Goal: Task Accomplishment & Management: Use online tool/utility

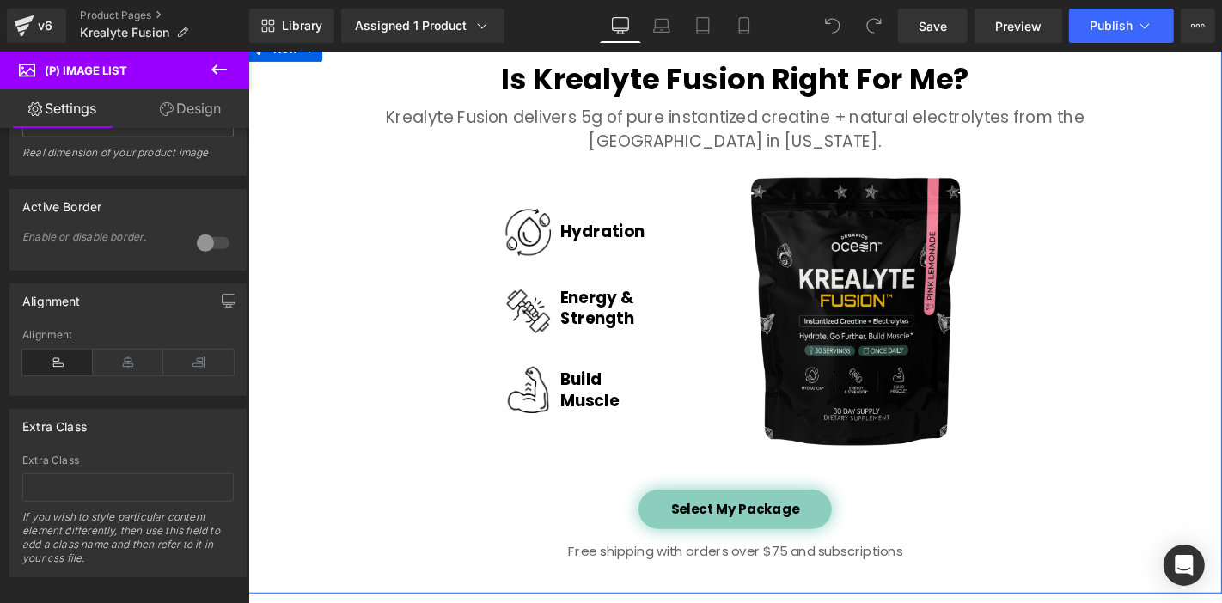
scroll to position [2674, 0]
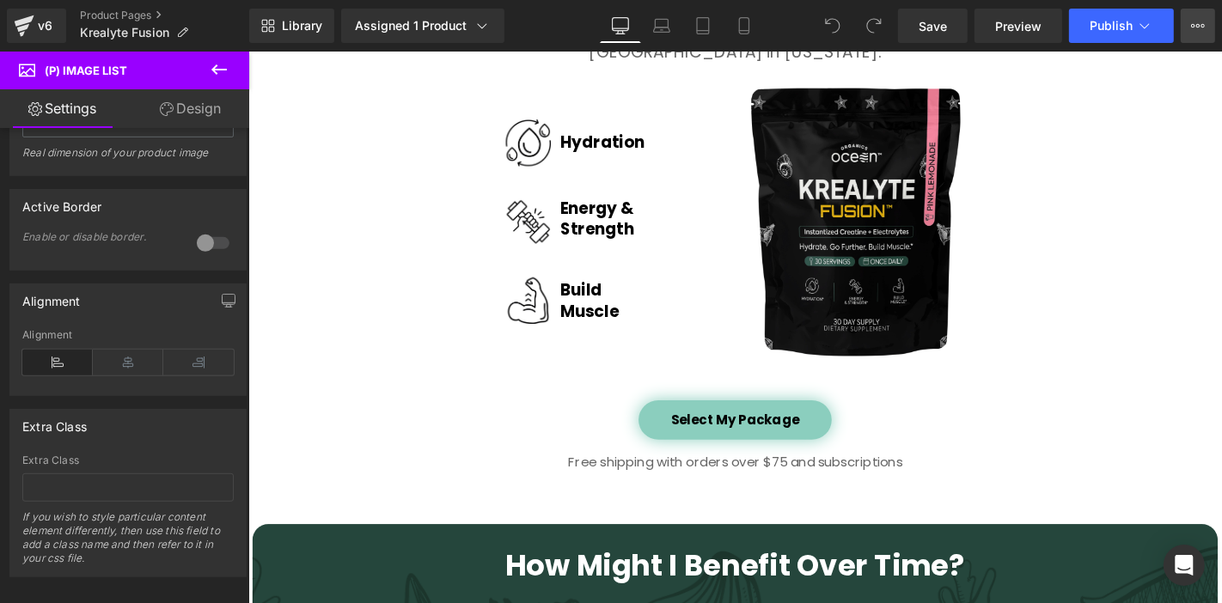
click at [1190, 20] on button "View Live Page View with current Template Save Template to Library Schedule Pub…" at bounding box center [1198, 26] width 34 height 34
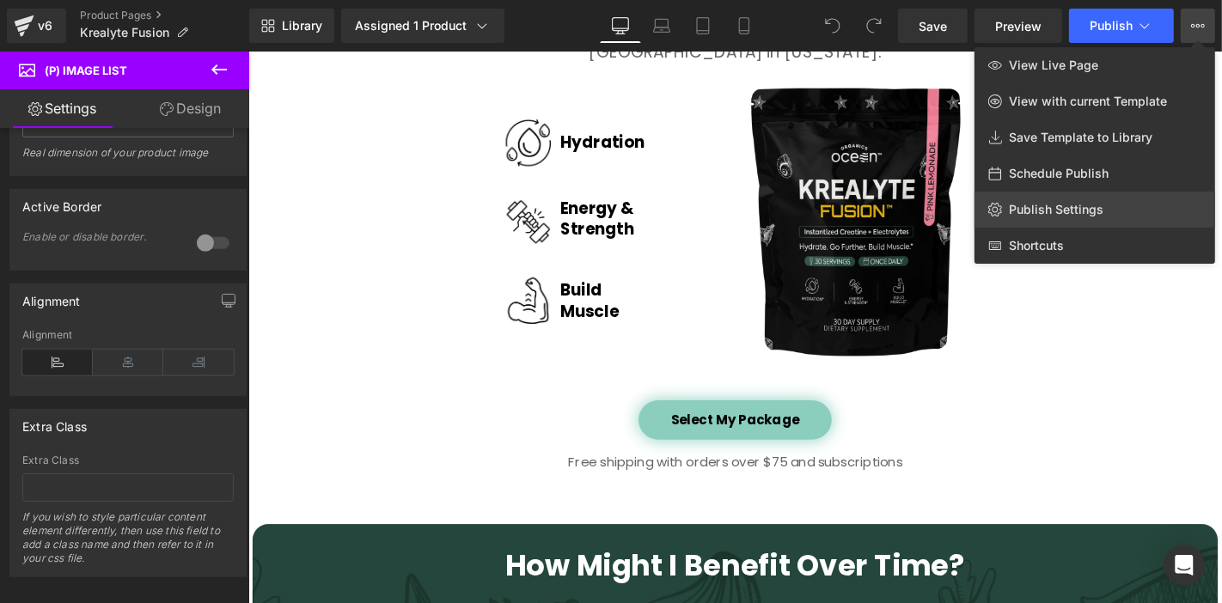
click at [1153, 206] on link "Publish Settings" at bounding box center [1095, 210] width 241 height 36
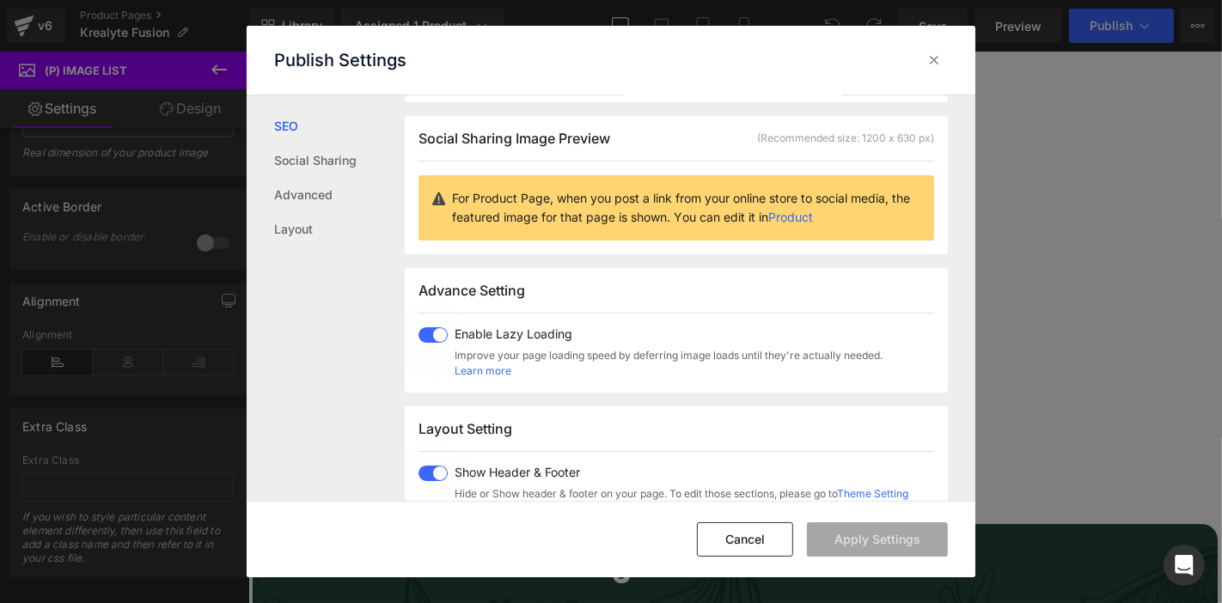
scroll to position [0, 0]
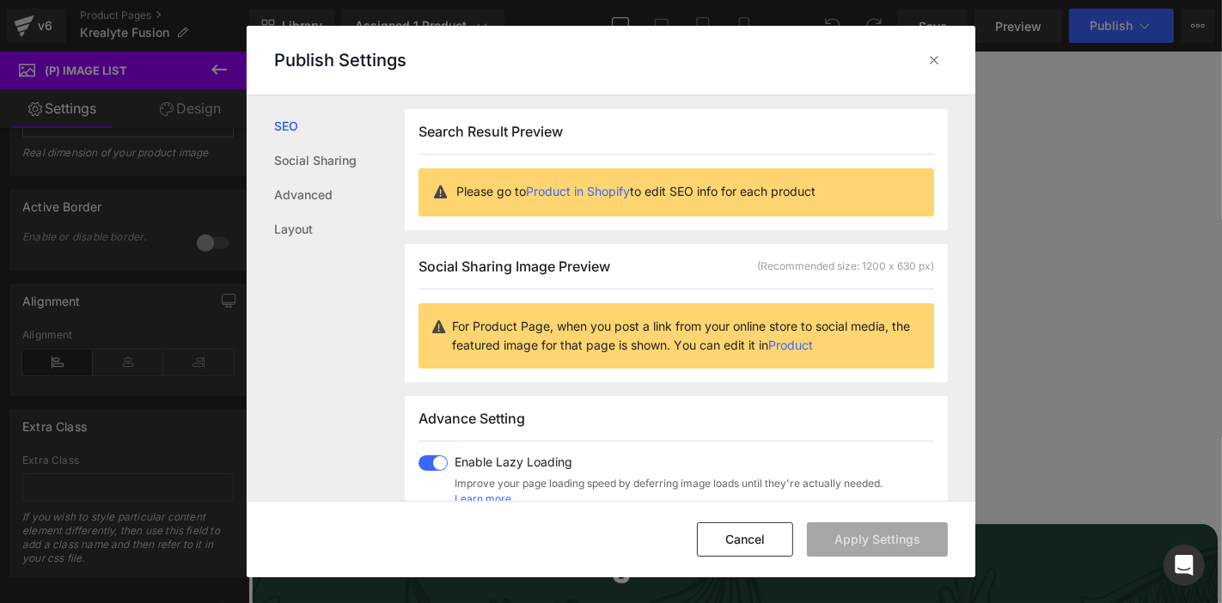
click at [553, 335] on p "For Product Page, when you post a link from your online store to social media, …" at bounding box center [686, 336] width 468 height 38
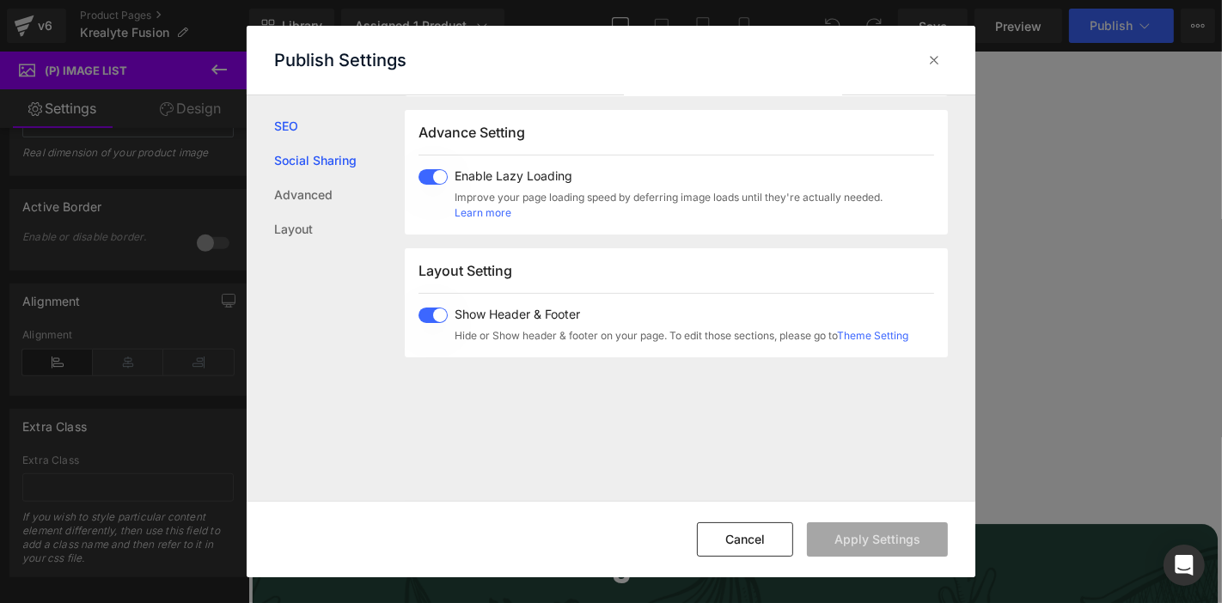
click at [316, 170] on link "Social Sharing" at bounding box center [339, 161] width 131 height 34
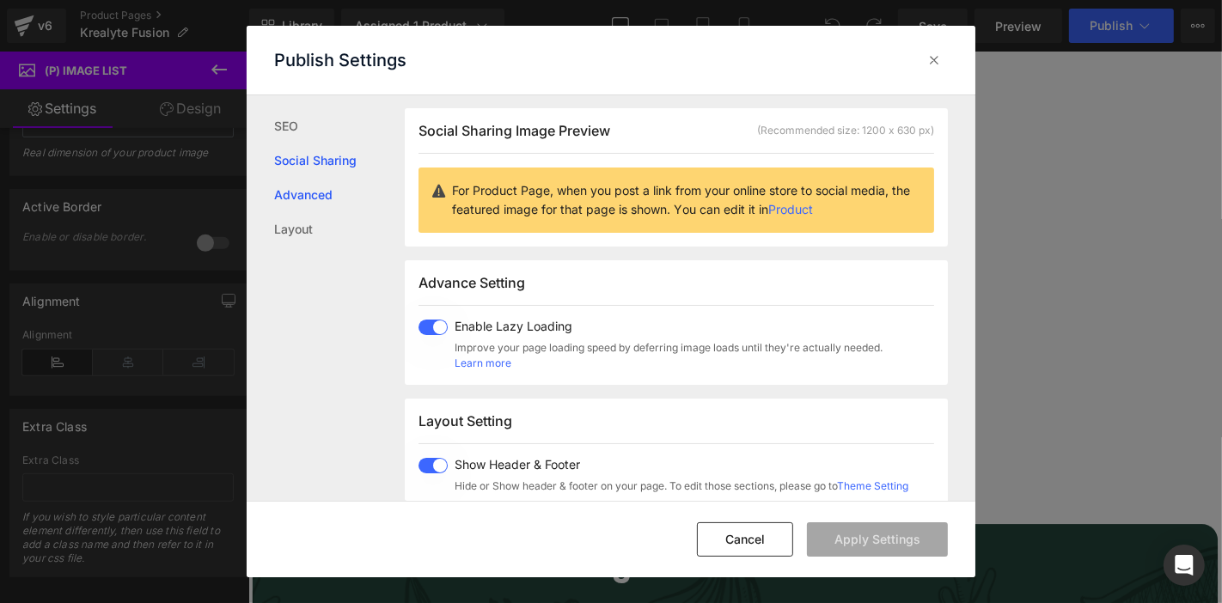
click at [322, 200] on link "Advanced" at bounding box center [339, 195] width 131 height 34
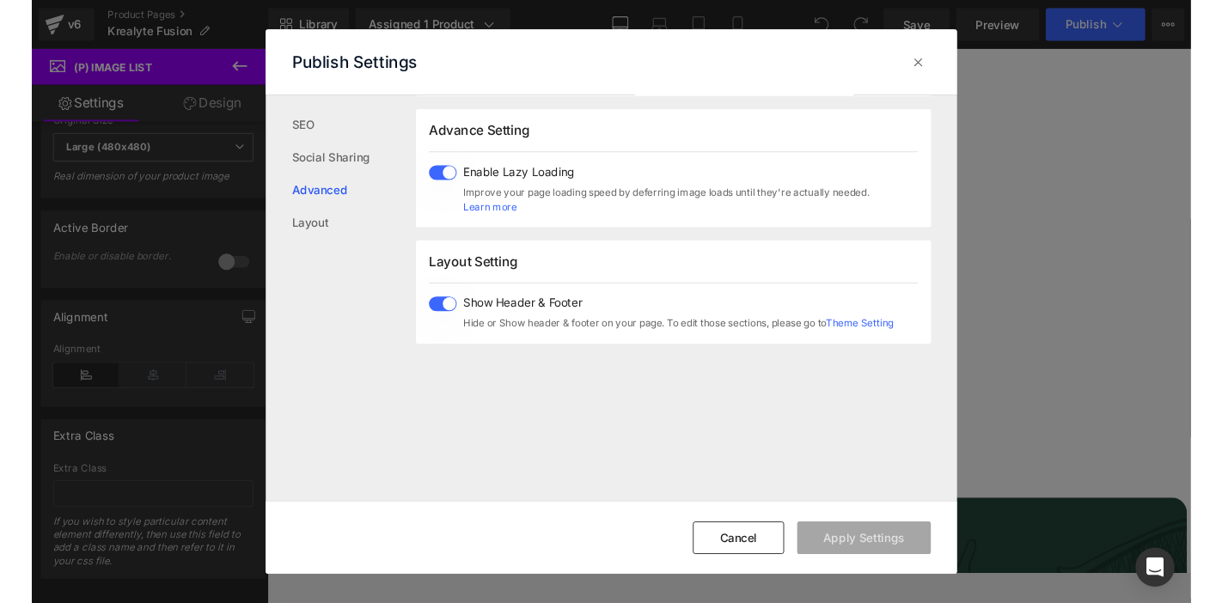
scroll to position [690, 0]
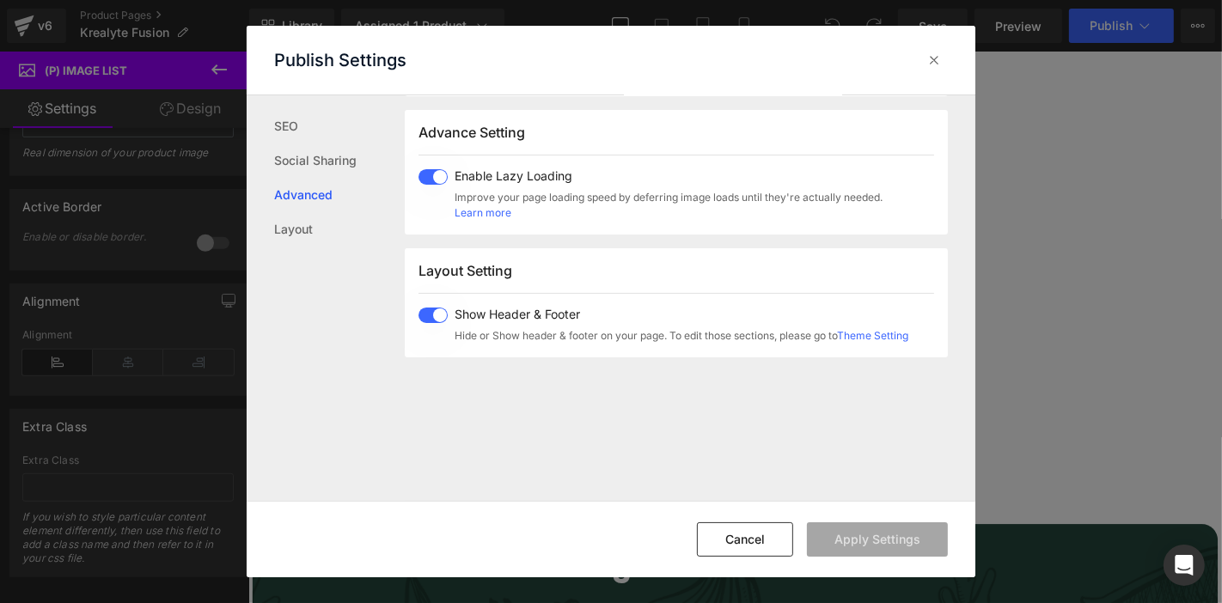
click at [0, 0] on div "Publish Settings" at bounding box center [0, 0] width 0 height 0
click at [928, 60] on icon at bounding box center [934, 60] width 17 height 17
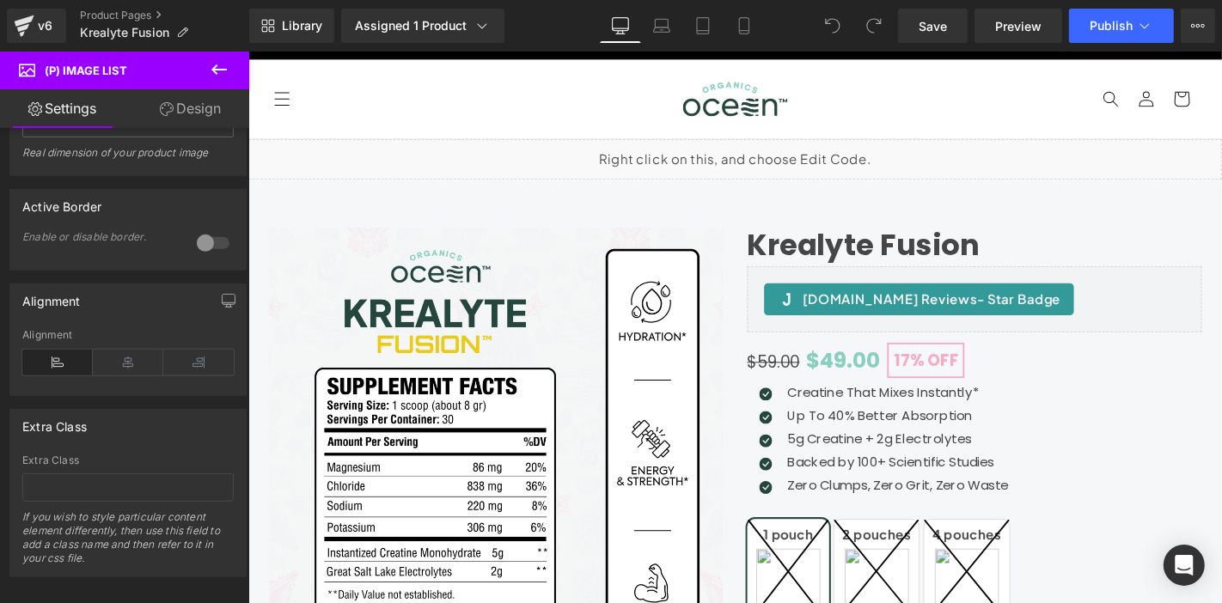
scroll to position [0, 0]
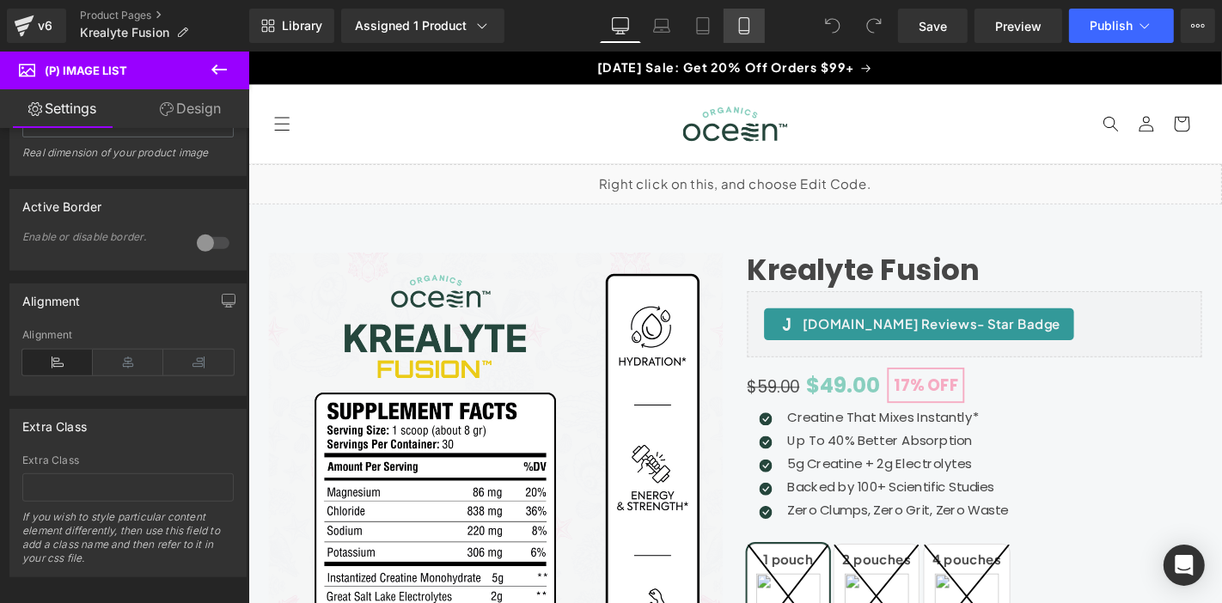
click at [753, 34] on link "Mobile" at bounding box center [744, 26] width 41 height 34
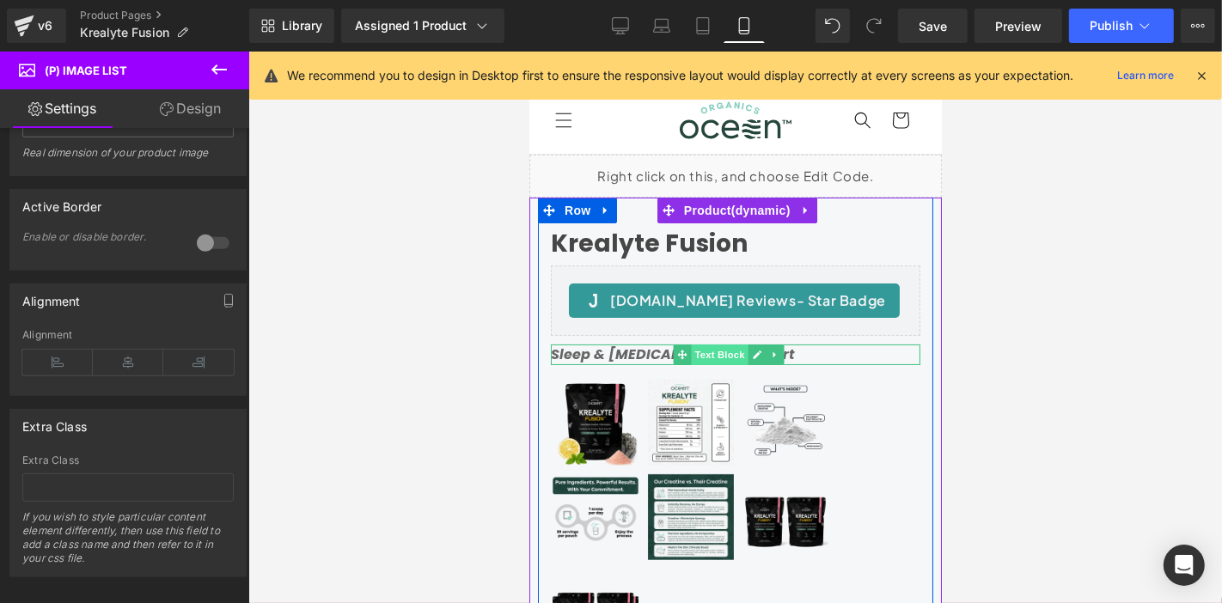
click at [721, 355] on span "Text Block" at bounding box center [718, 354] width 57 height 21
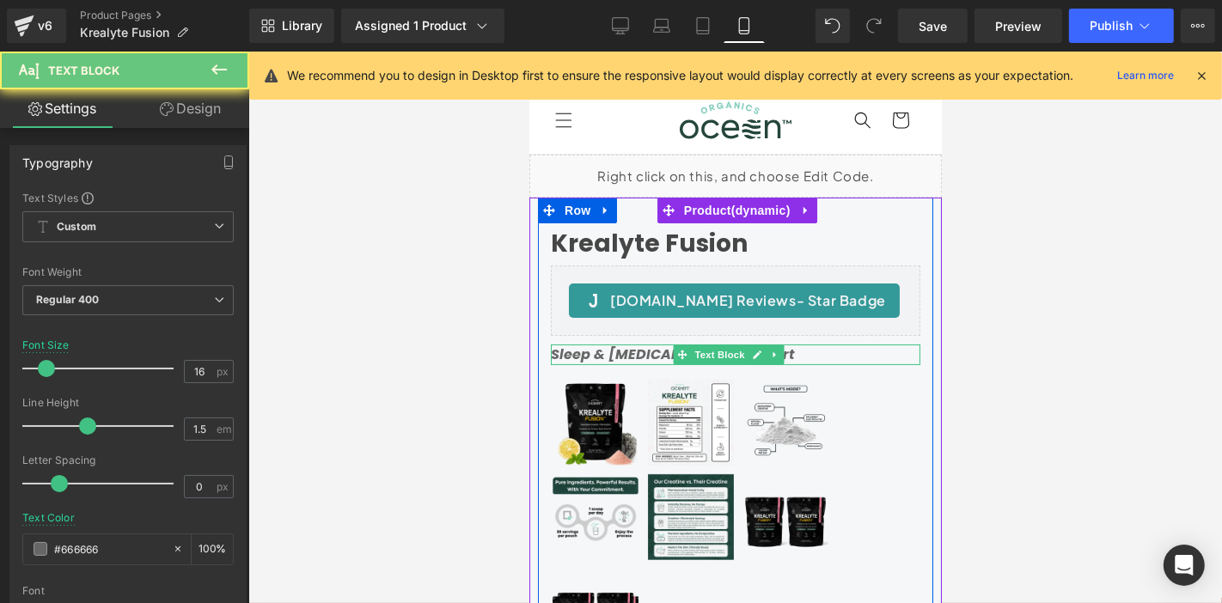
click at [648, 355] on strong "Sleep & [MEDICAL_DATA] Support" at bounding box center [672, 354] width 244 height 20
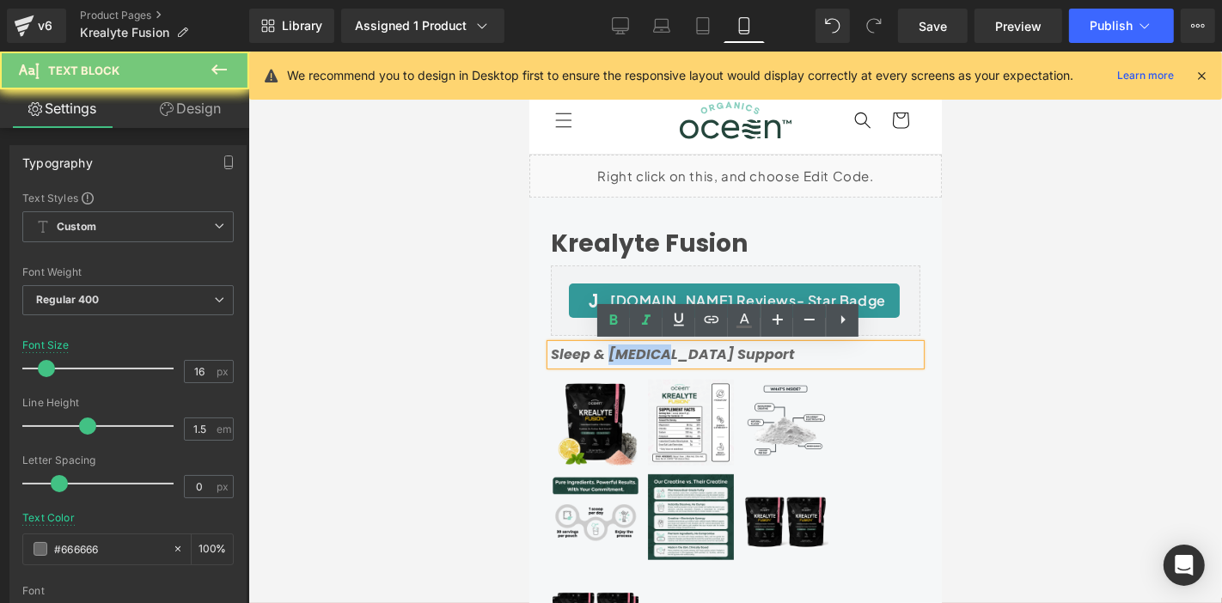
click at [648, 355] on strong "Sleep & [MEDICAL_DATA] Support" at bounding box center [672, 354] width 244 height 20
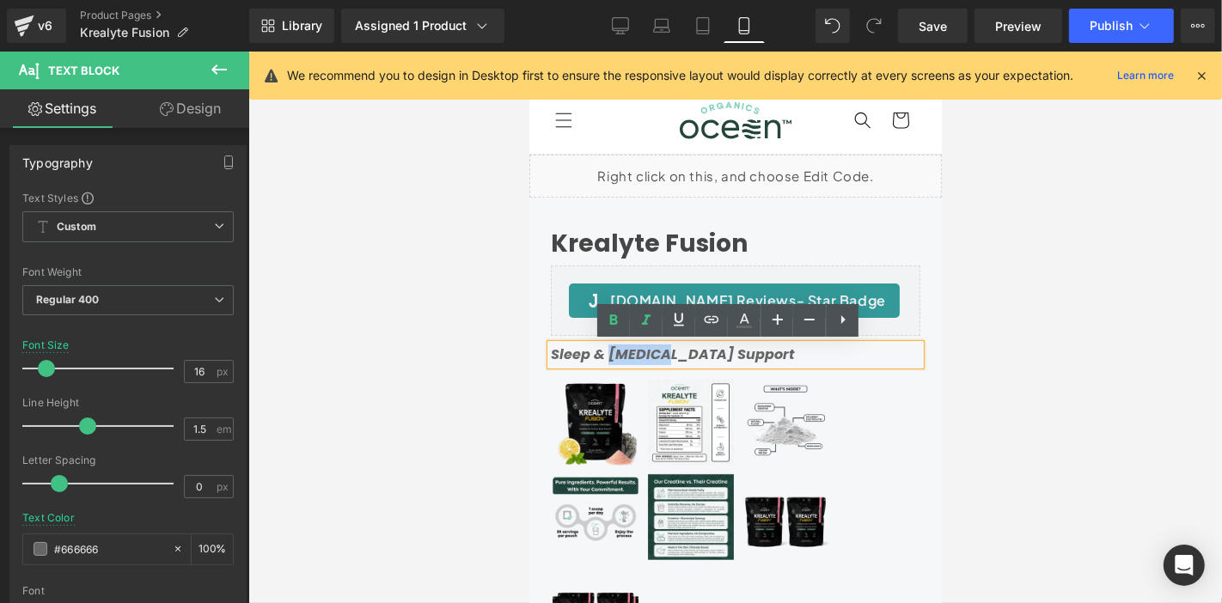
click at [648, 355] on strong "Sleep & [MEDICAL_DATA] Support" at bounding box center [672, 354] width 244 height 20
click at [1056, 370] on div at bounding box center [735, 328] width 974 height 552
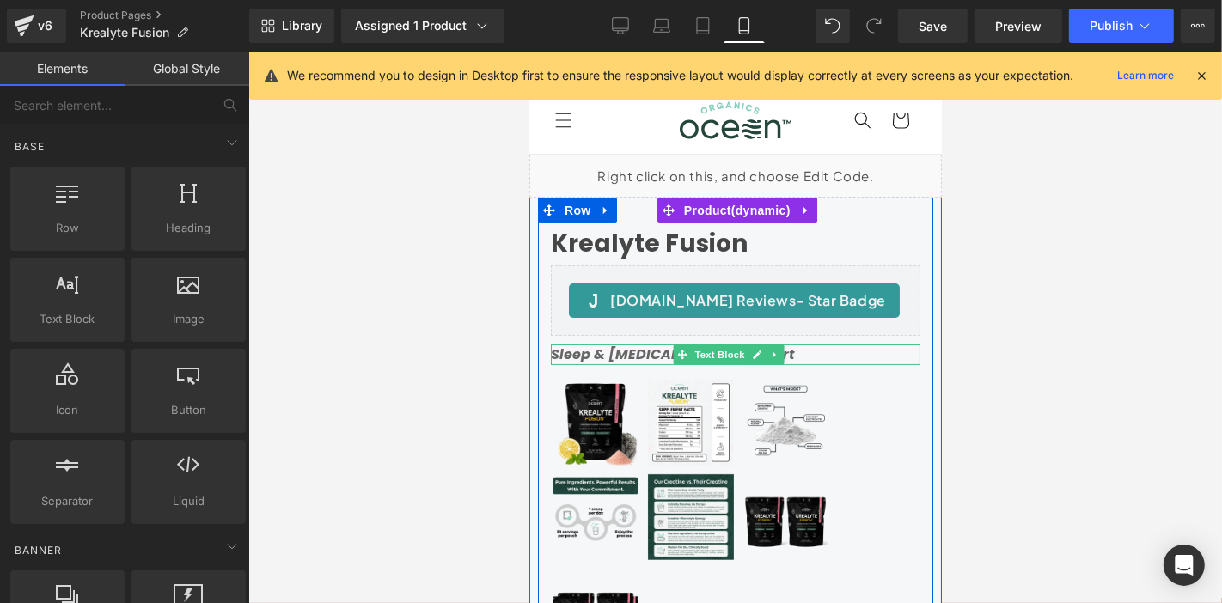
click at [660, 350] on strong "Sleep & [MEDICAL_DATA] Support" at bounding box center [672, 354] width 244 height 20
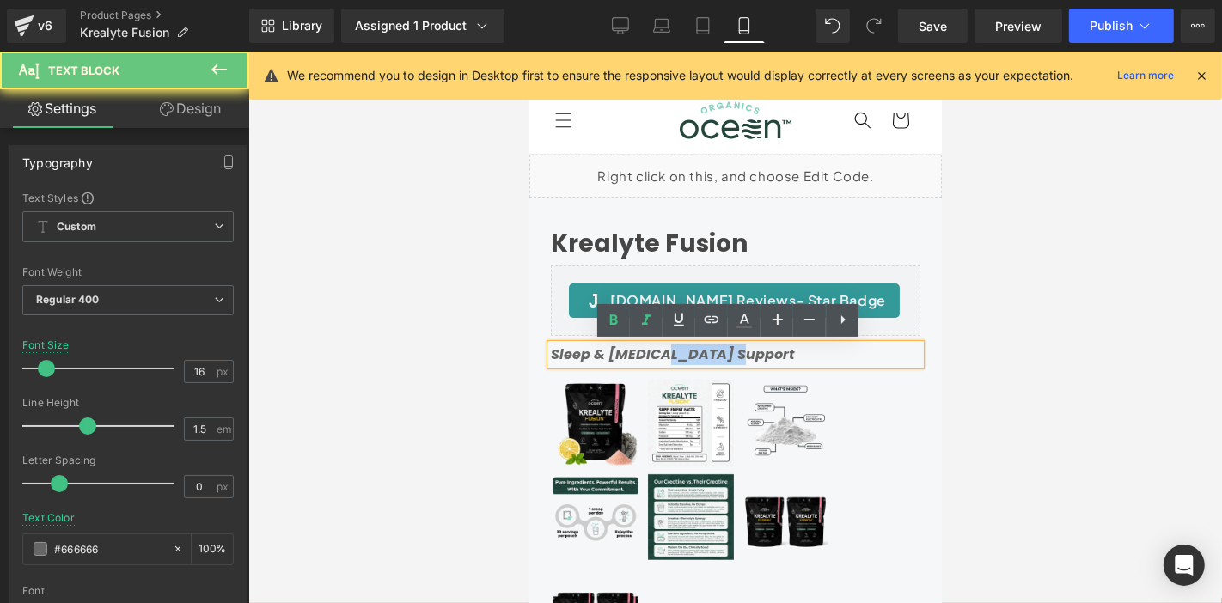
click at [660, 350] on strong "Sleep & [MEDICAL_DATA] Support" at bounding box center [672, 354] width 244 height 20
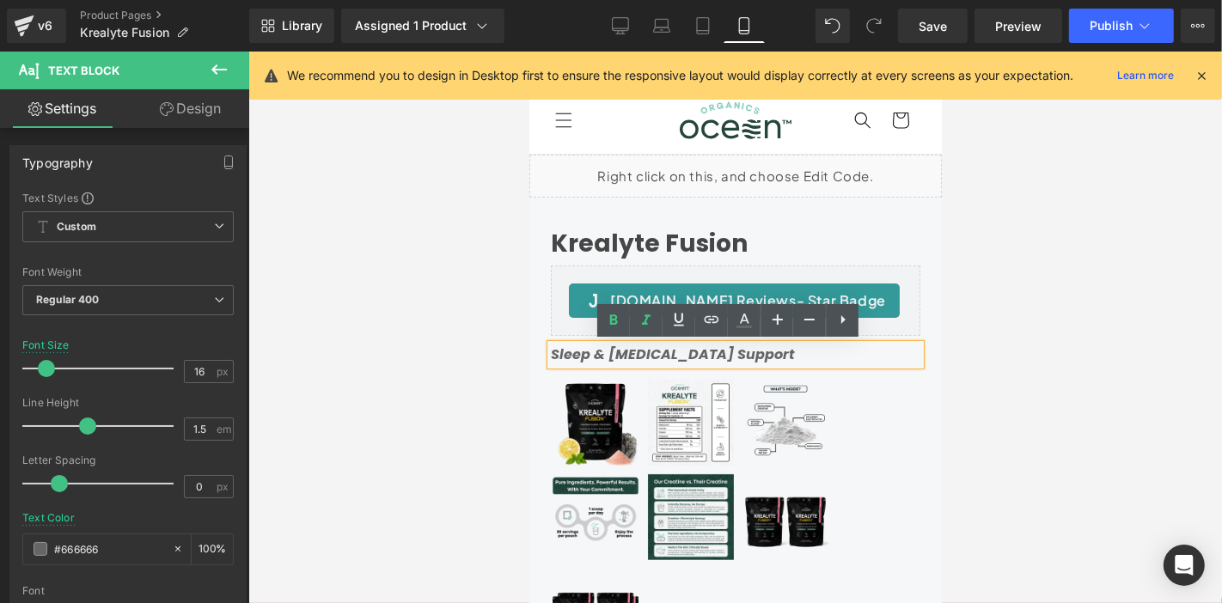
click at [651, 344] on p "Sleep & [MEDICAL_DATA] Support" at bounding box center [735, 354] width 370 height 21
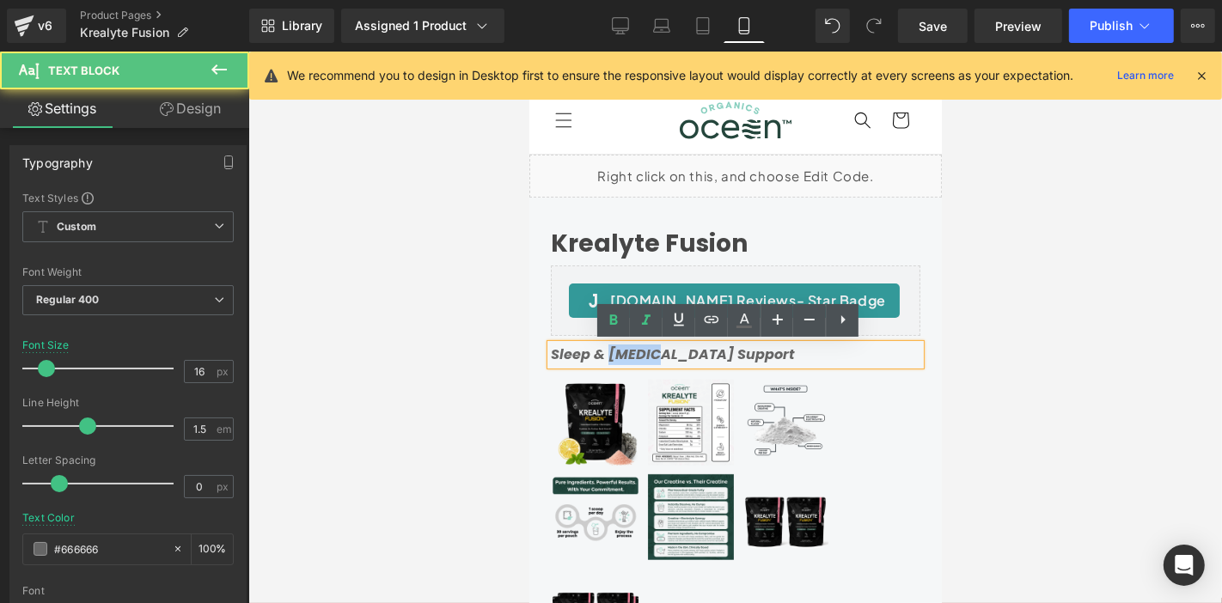
click at [651, 344] on p "Sleep & [MEDICAL_DATA] Support" at bounding box center [735, 354] width 370 height 21
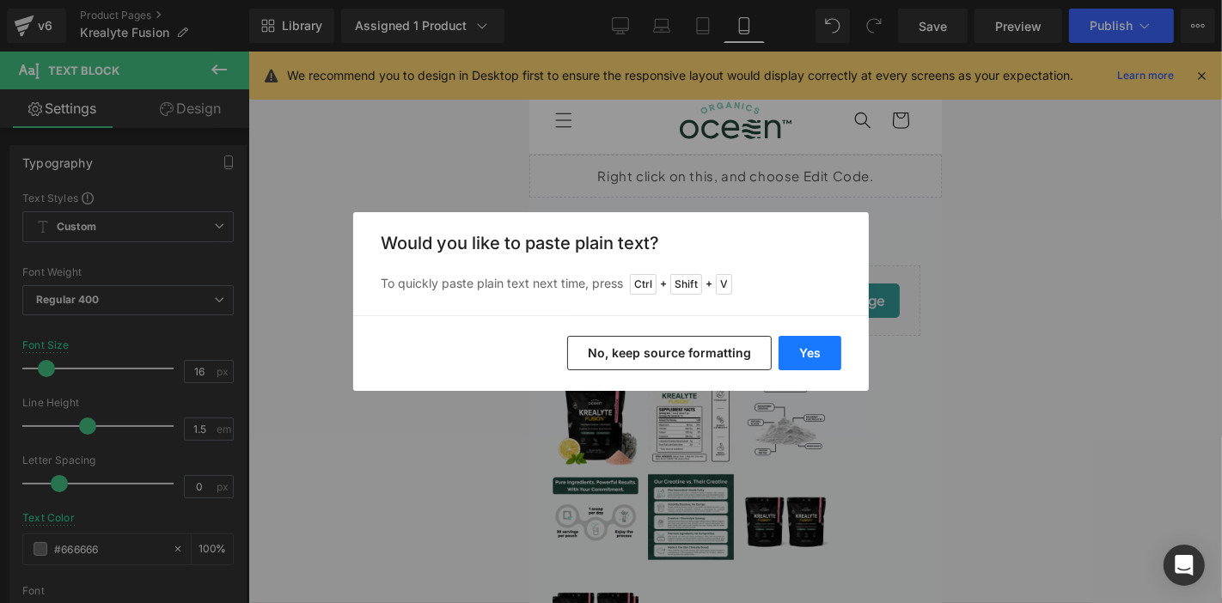
click at [793, 351] on button "Yes" at bounding box center [810, 353] width 63 height 34
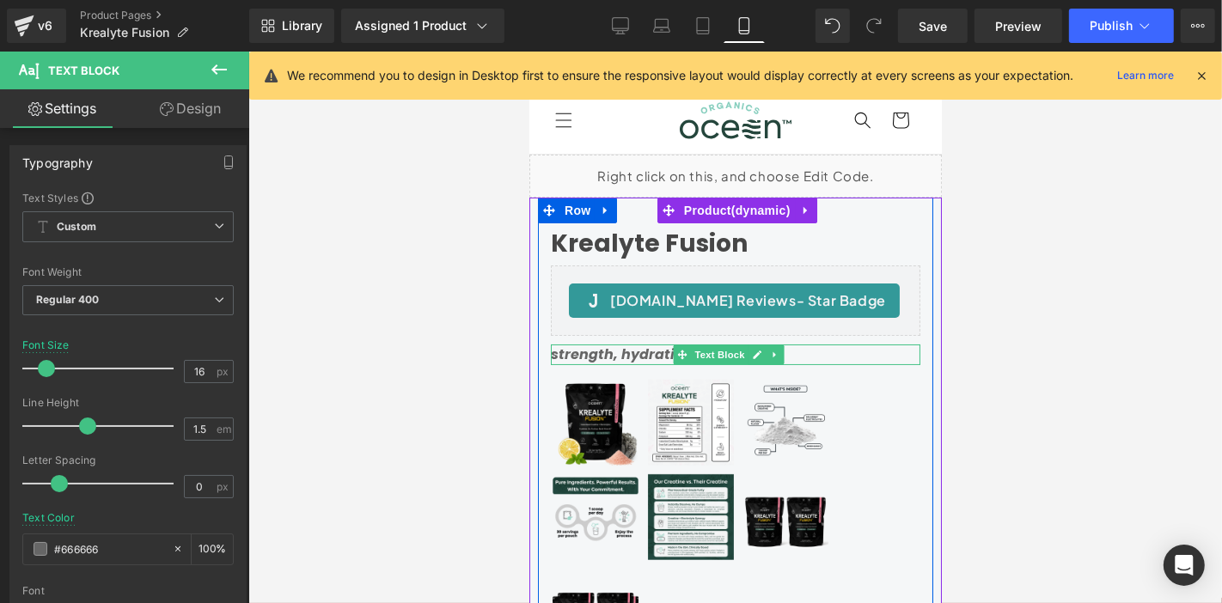
click at [596, 357] on icon "strength, hydration" at bounding box center [621, 354] width 142 height 20
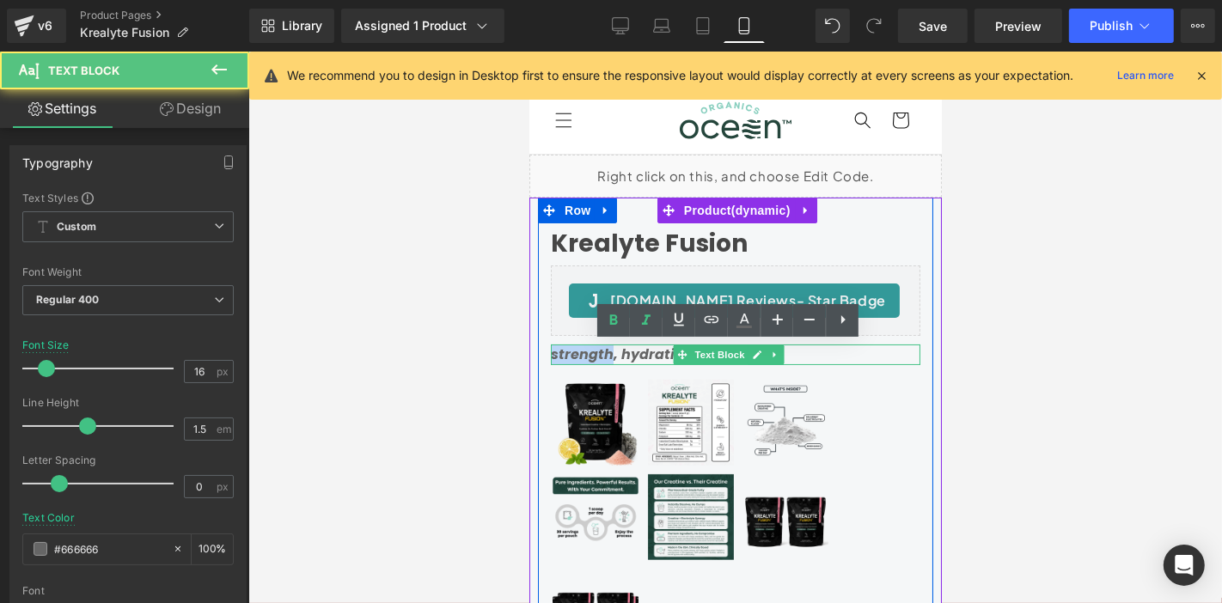
click at [596, 357] on icon "strength, hydration" at bounding box center [621, 354] width 142 height 20
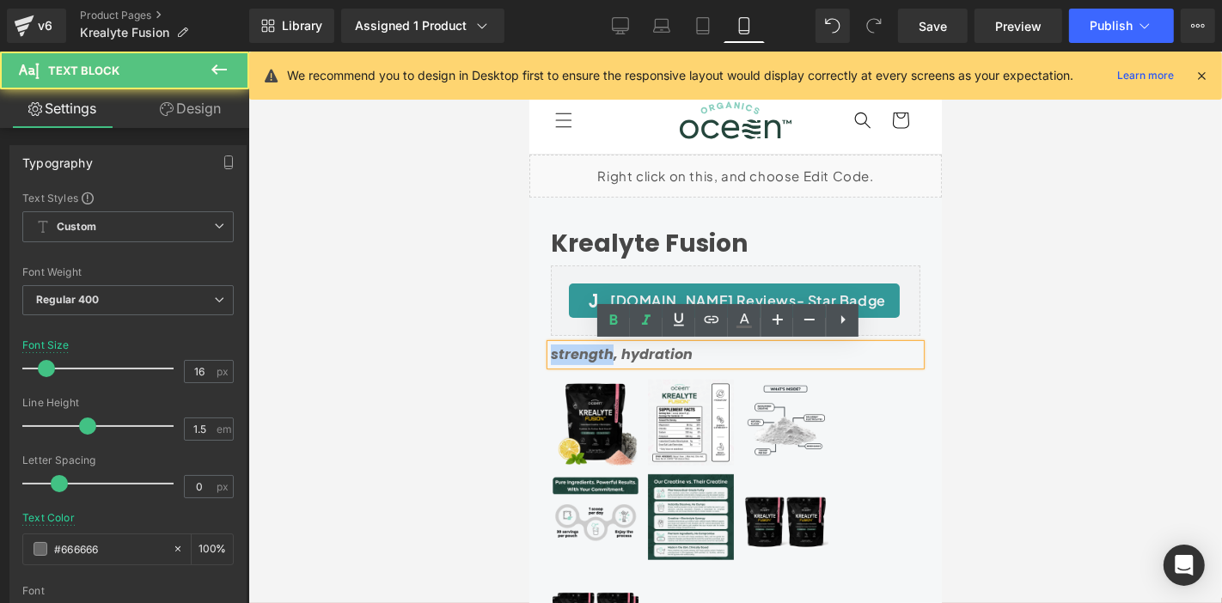
click at [596, 357] on icon "strength, hydration" at bounding box center [621, 354] width 142 height 20
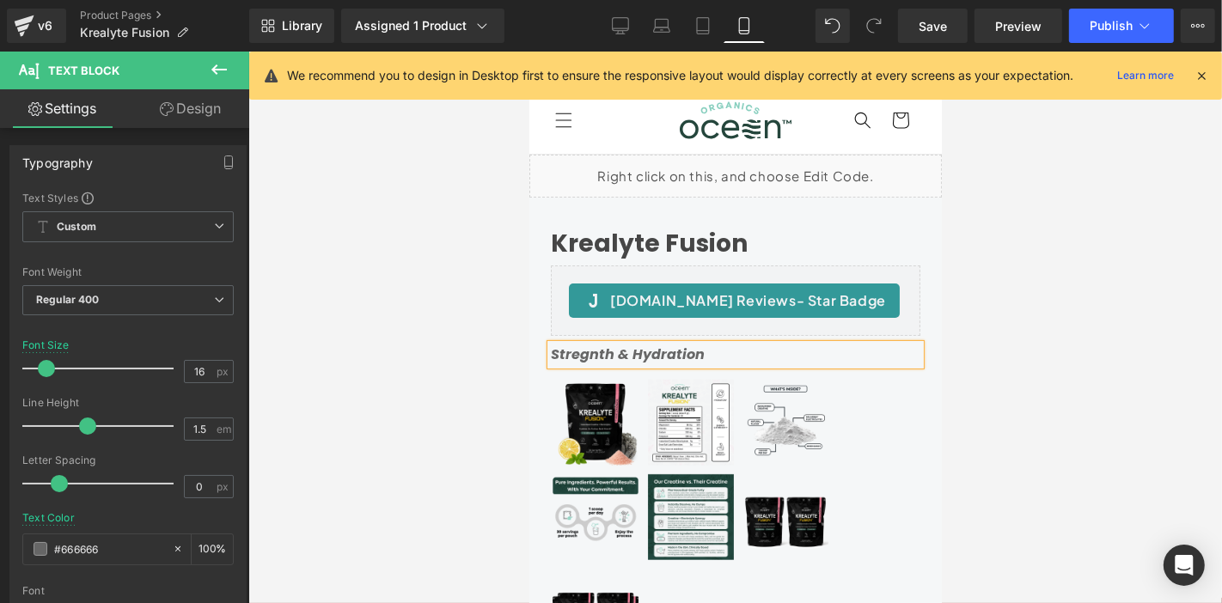
click at [1074, 326] on div at bounding box center [735, 328] width 974 height 552
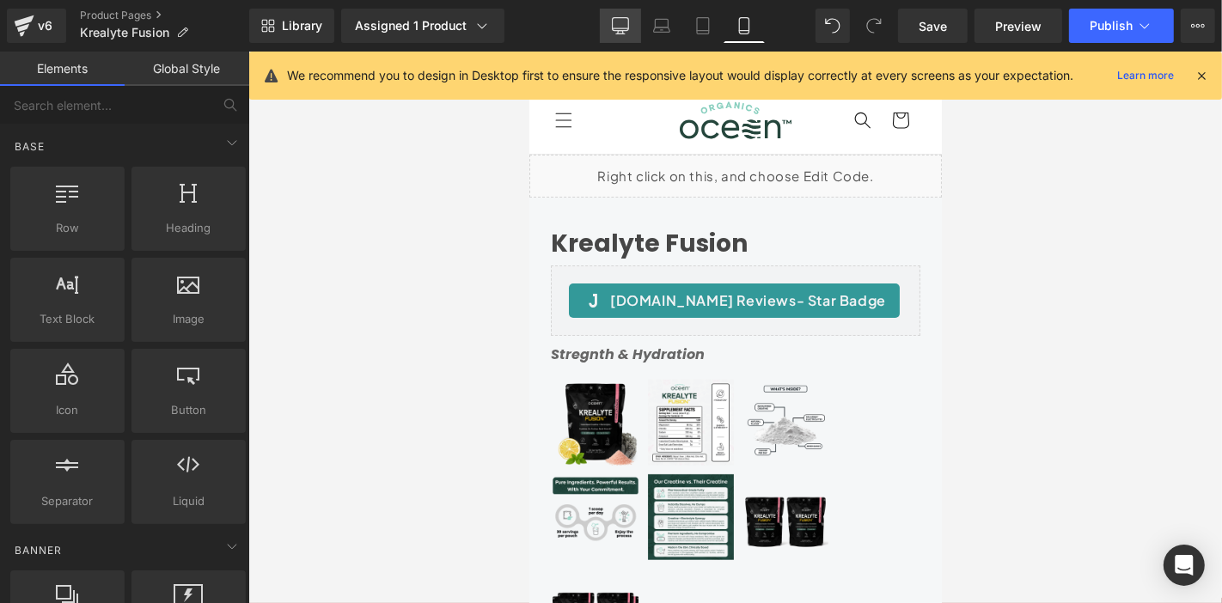
drag, startPoint x: 612, startPoint y: 21, endPoint x: 621, endPoint y: 21, distance: 8.6
click at [613, 21] on link "Desktop" at bounding box center [620, 26] width 41 height 34
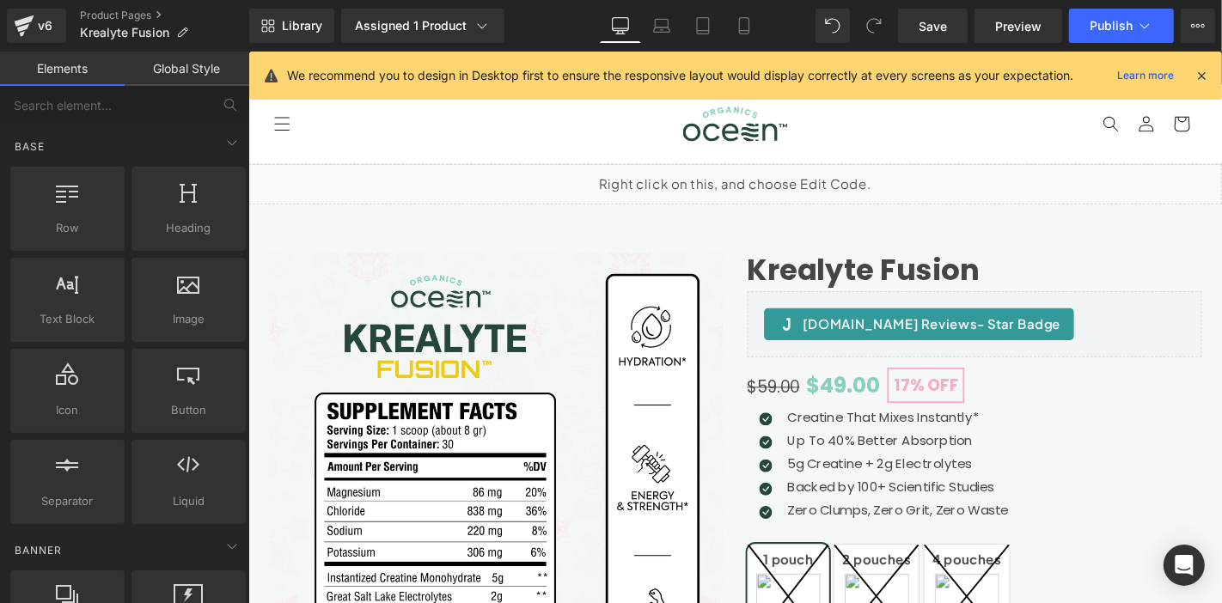
scroll to position [119, 0]
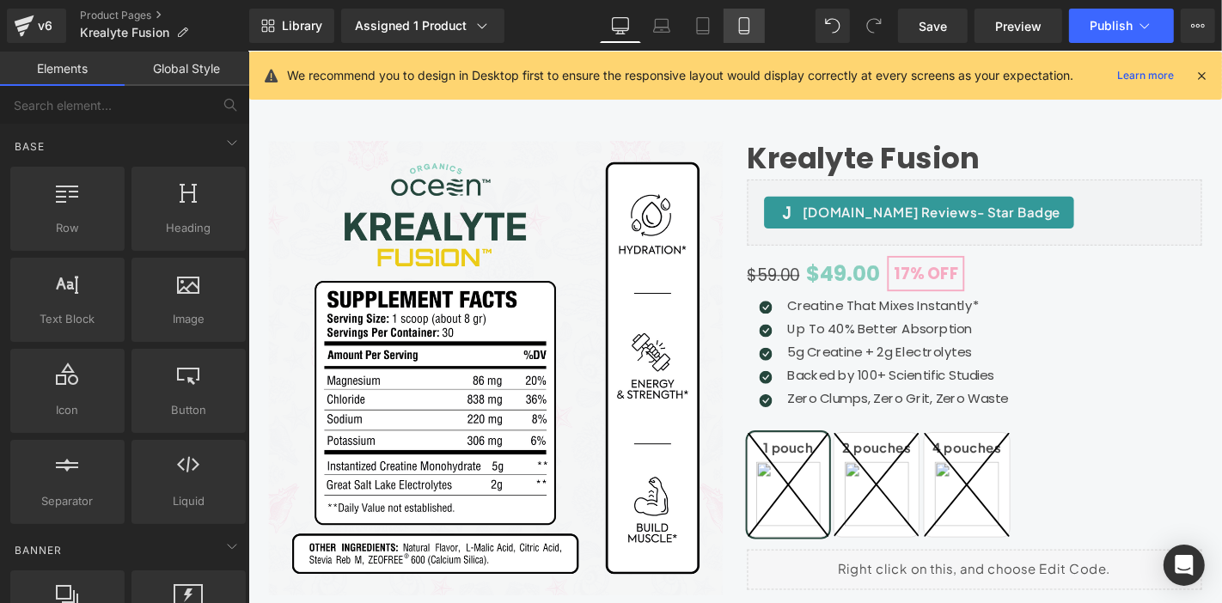
click at [737, 27] on icon at bounding box center [744, 25] width 17 height 17
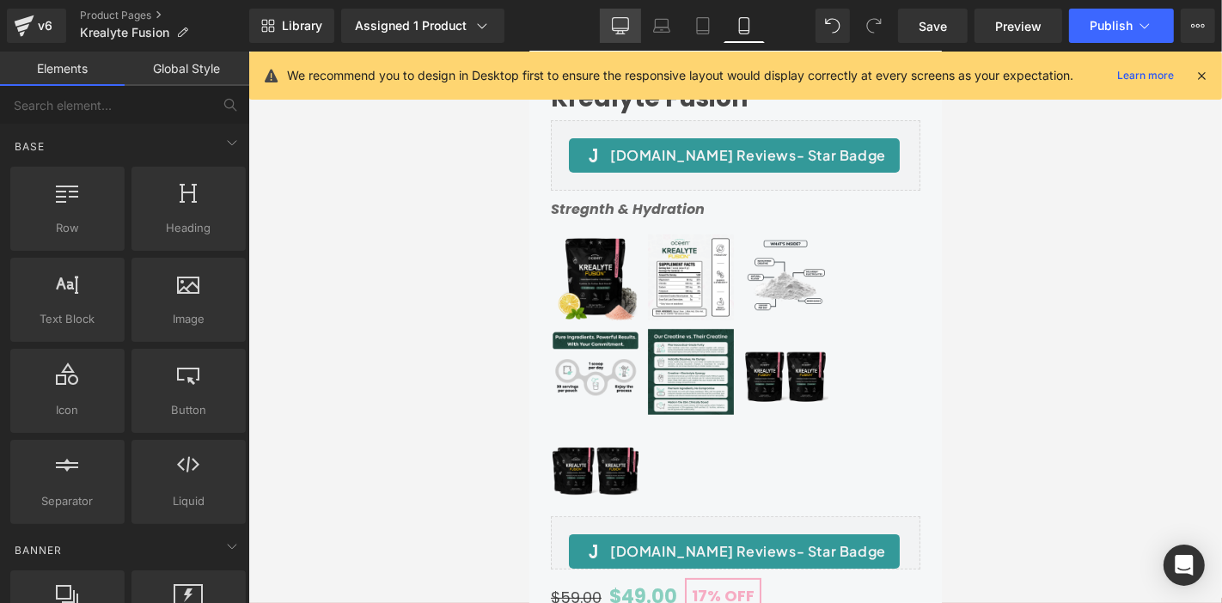
click at [638, 27] on link "Desktop" at bounding box center [620, 26] width 41 height 34
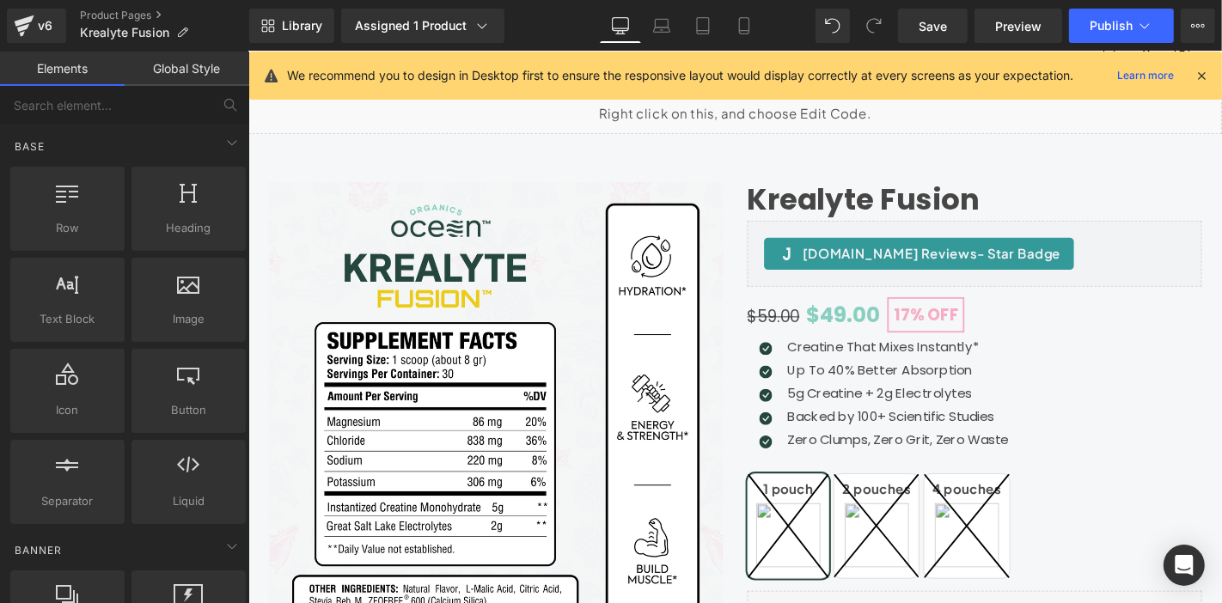
scroll to position [0, 0]
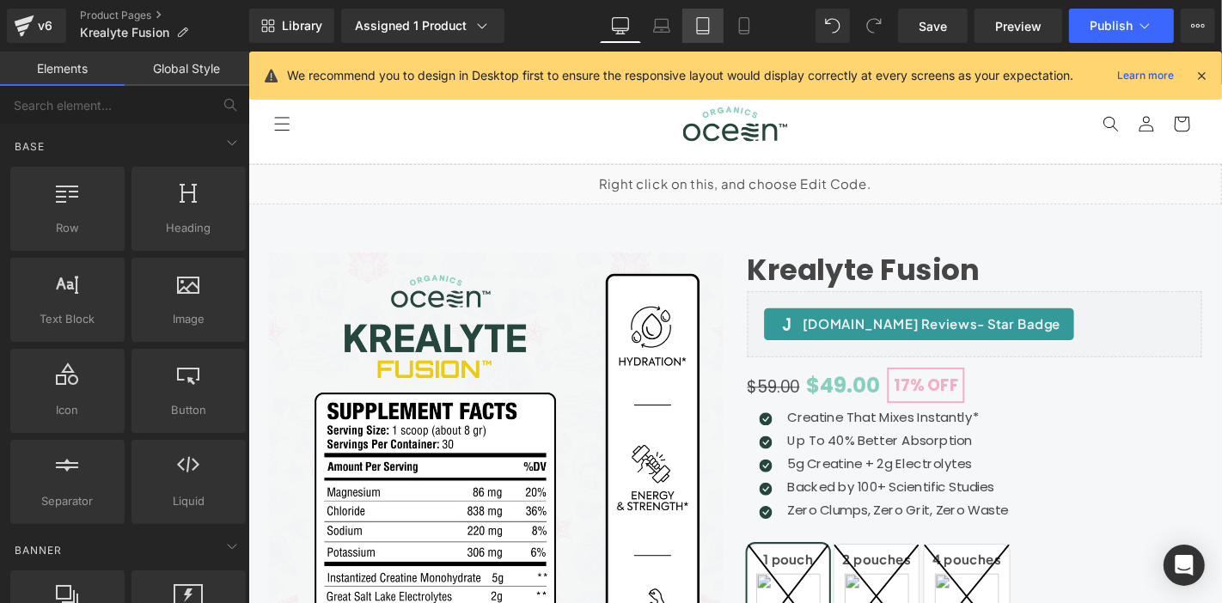
click at [716, 32] on link "Tablet" at bounding box center [702, 26] width 41 height 34
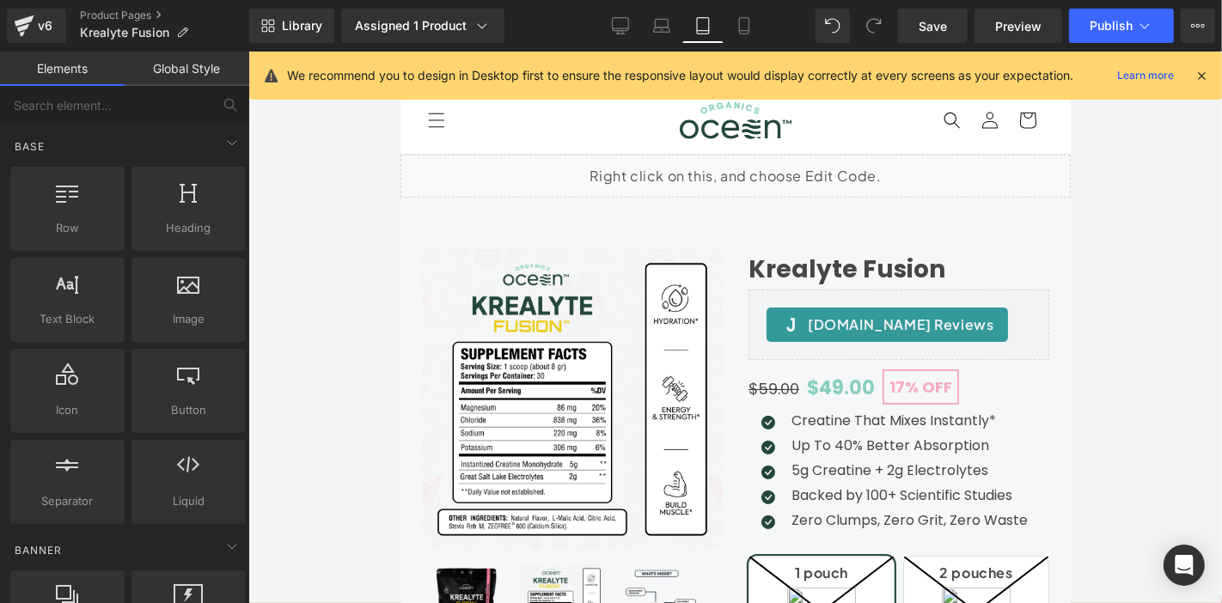
scroll to position [102, 0]
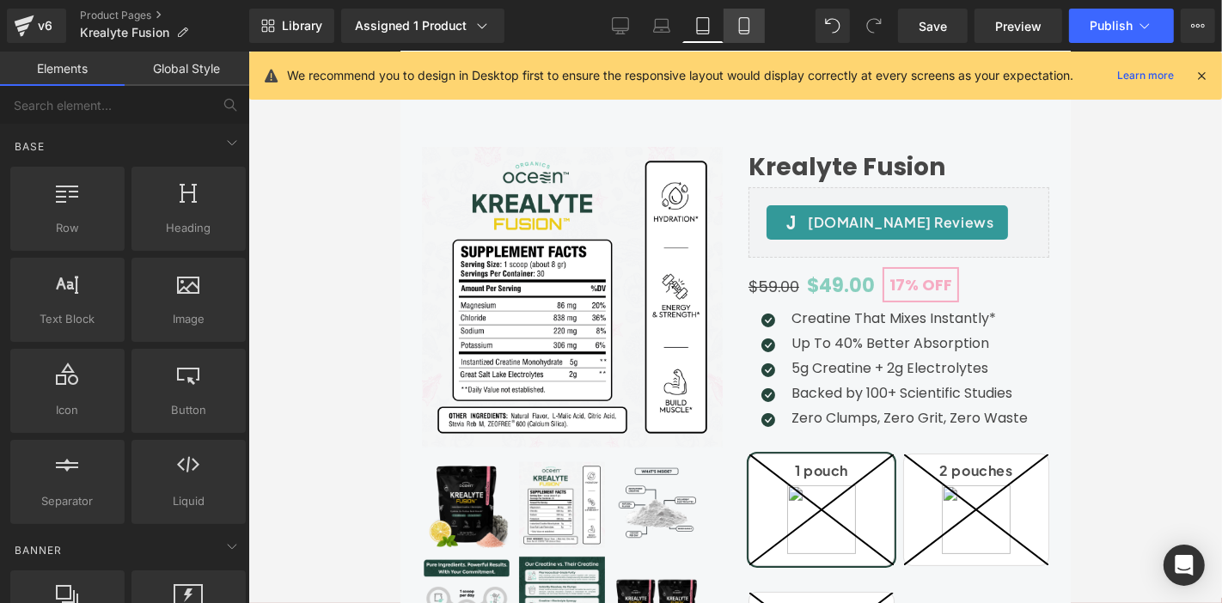
click at [753, 27] on link "Mobile" at bounding box center [744, 26] width 41 height 34
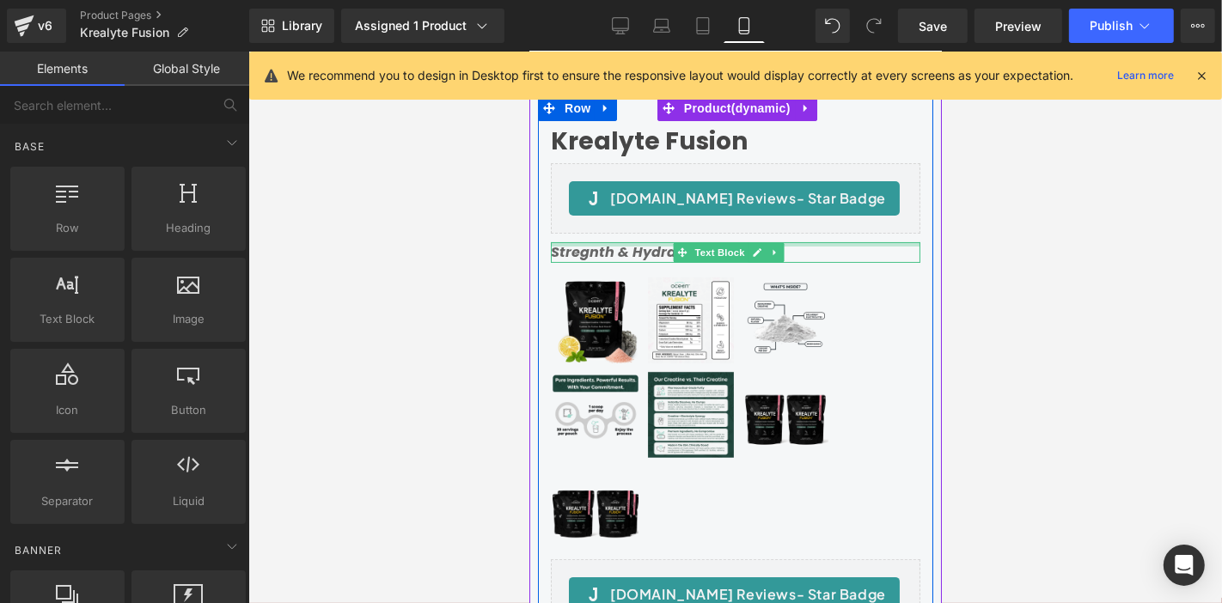
click at [639, 248] on icon "Stregnth & Hydration" at bounding box center [627, 252] width 154 height 20
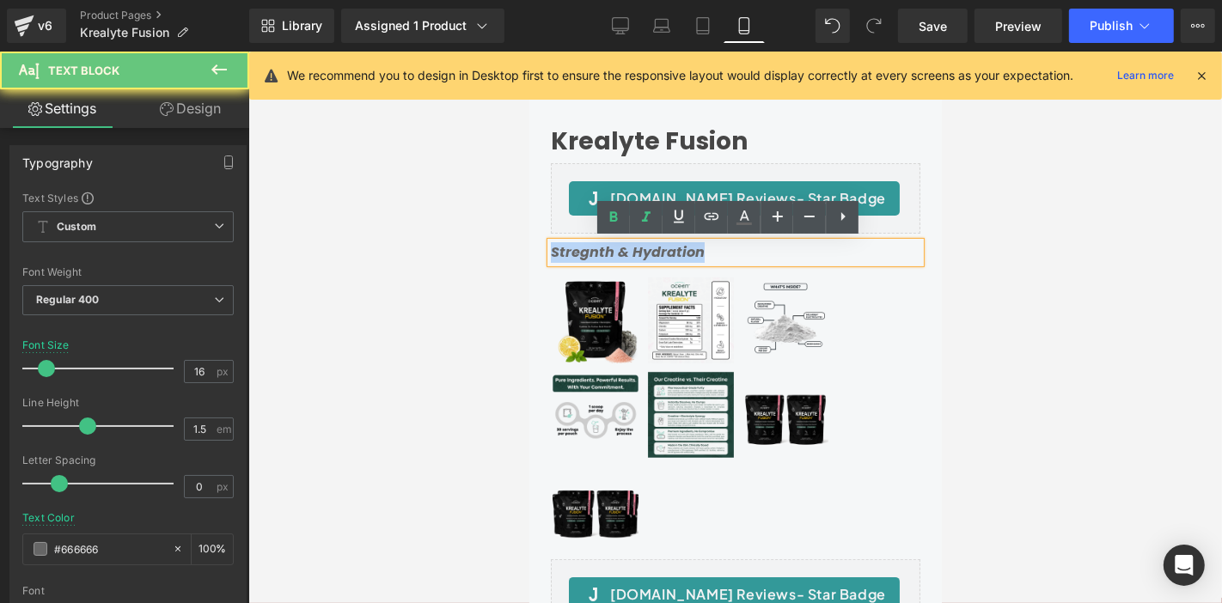
click at [639, 248] on icon "Stregnth & Hydration" at bounding box center [627, 252] width 154 height 20
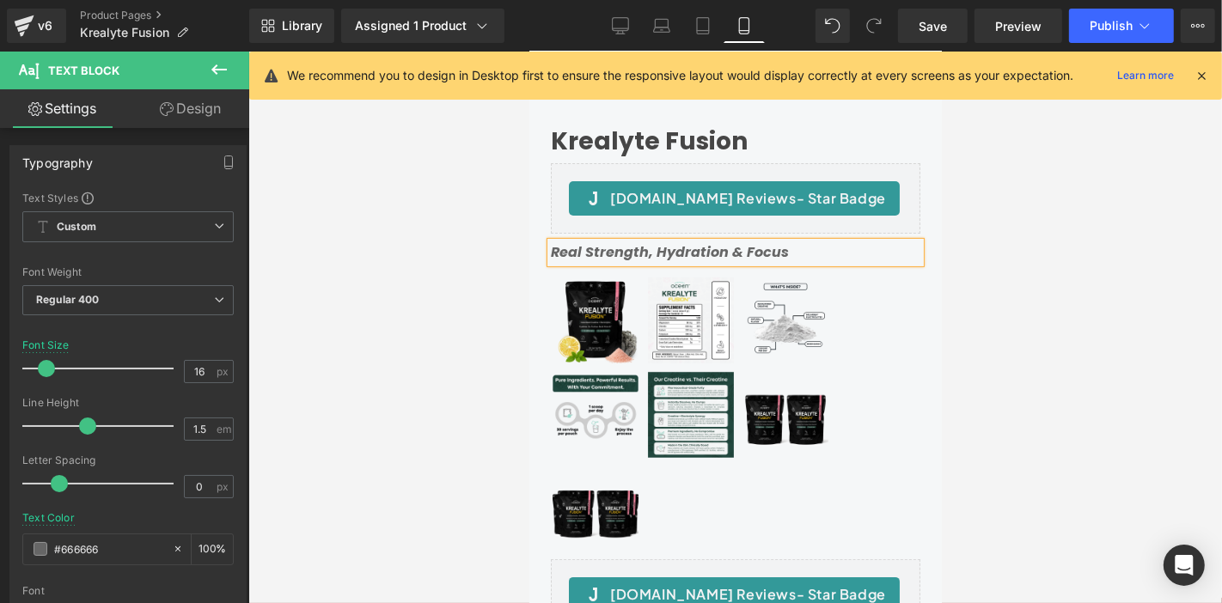
click at [1103, 230] on div at bounding box center [735, 328] width 974 height 552
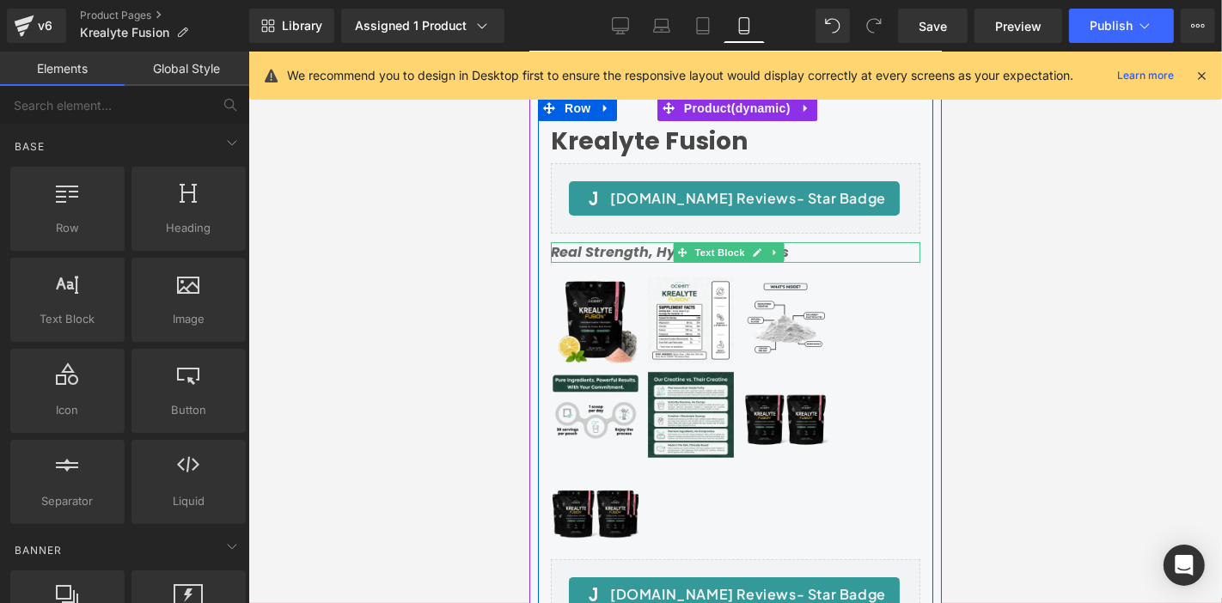
click at [569, 250] on icon "Real Strength, Hydration & Focus" at bounding box center [669, 252] width 238 height 20
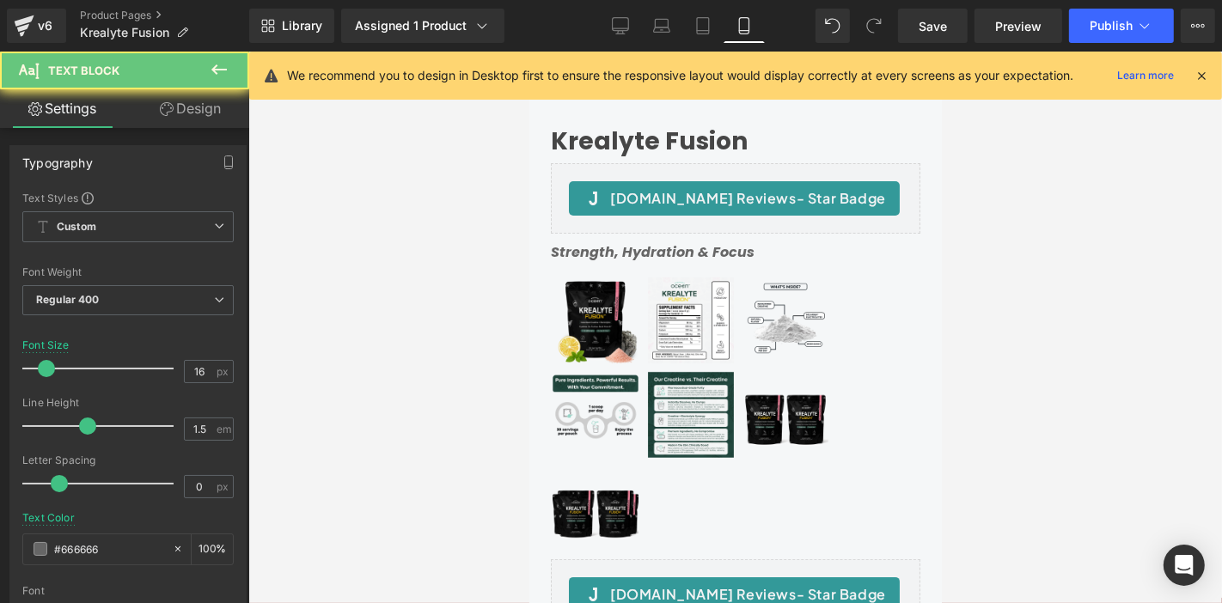
click at [469, 274] on div at bounding box center [735, 328] width 974 height 552
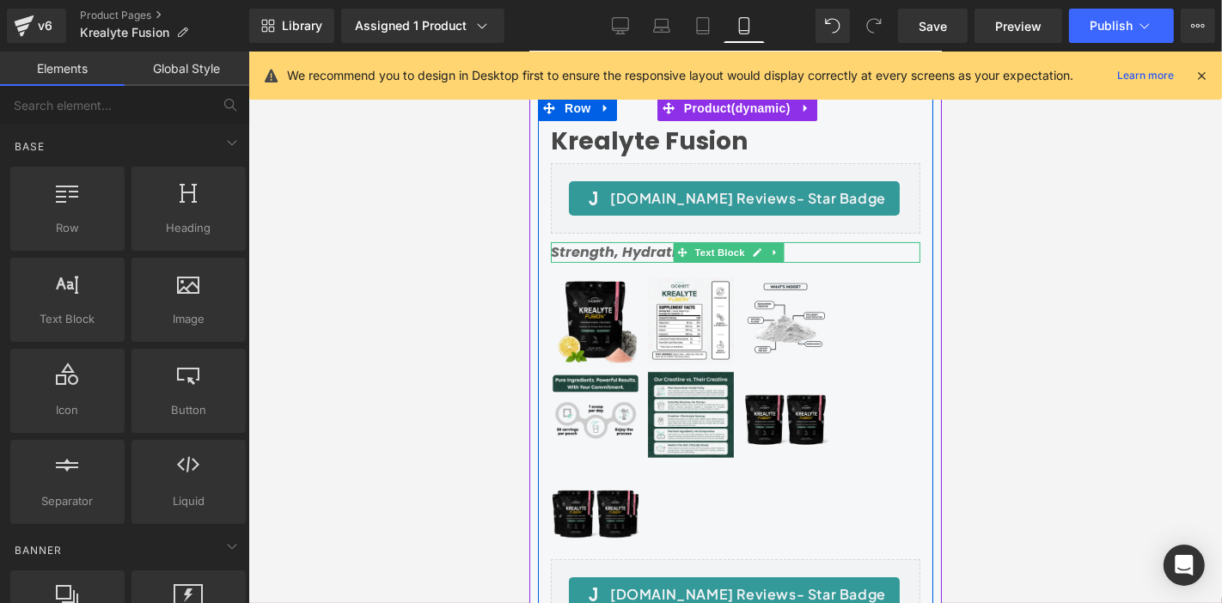
click at [840, 253] on p "Strength, Hydration & Focus" at bounding box center [735, 252] width 370 height 21
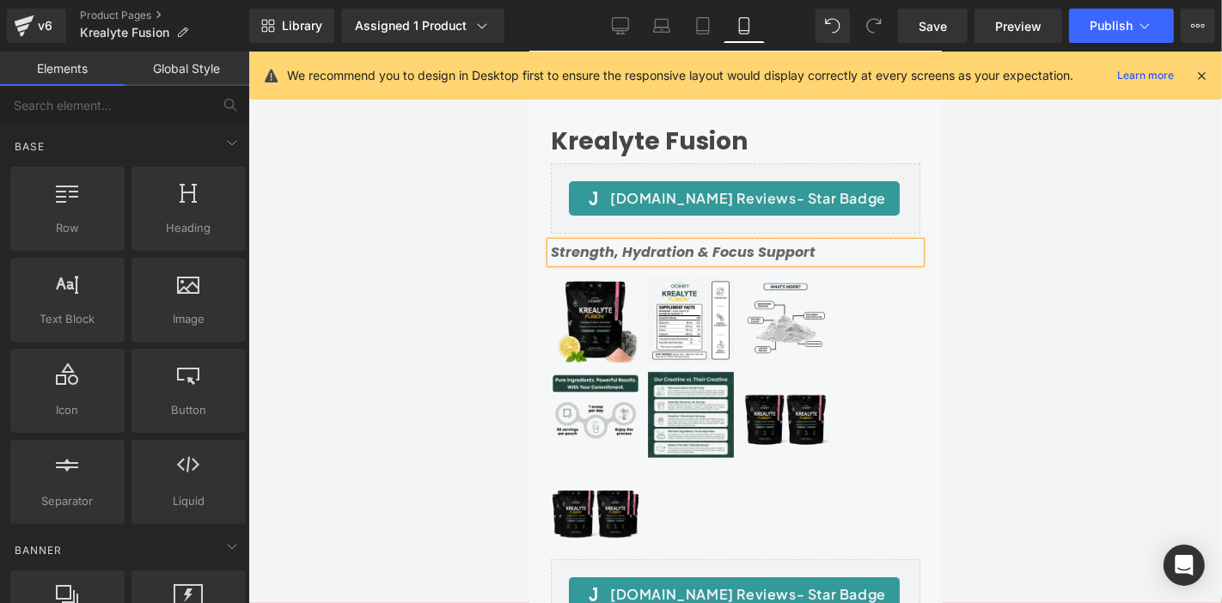
click at [967, 265] on div at bounding box center [735, 328] width 974 height 552
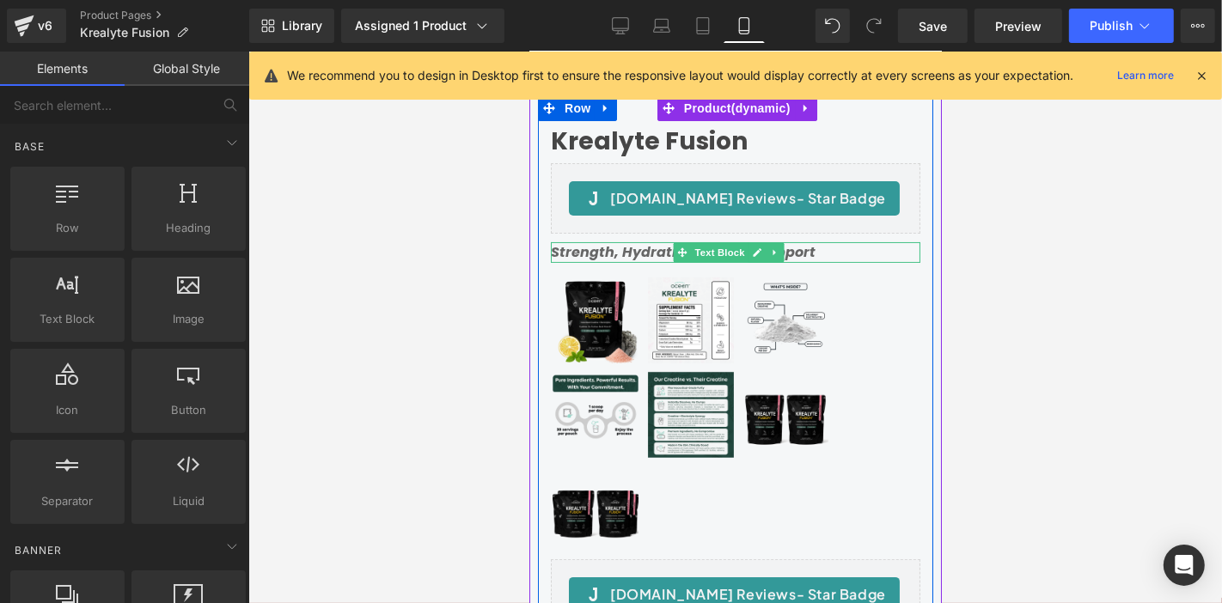
click at [792, 252] on icon "Strength, Hydration & Focus Support" at bounding box center [682, 252] width 265 height 20
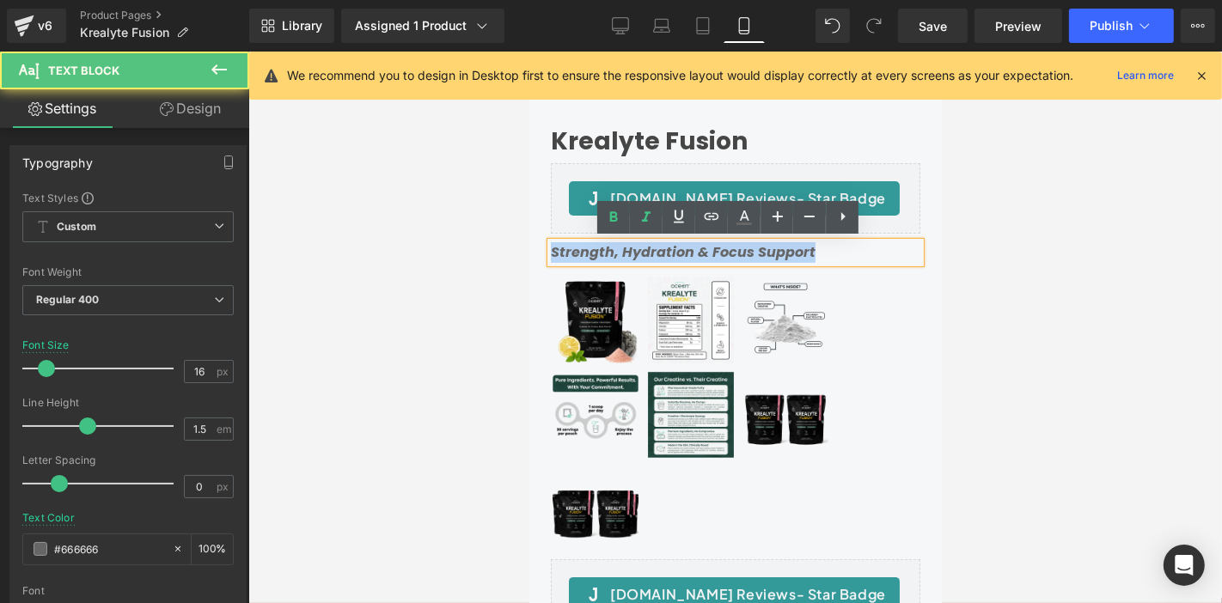
drag, startPoint x: 843, startPoint y: 252, endPoint x: 963, endPoint y: 297, distance: 127.5
click at [529, 243] on html "🔄 Organics Ocean Skip to content Your cart is empty Continue shopping Have an a…" at bounding box center [735, 224] width 413 height 552
click at [567, 248] on icon "Strength, Hydration & Focus Support" at bounding box center [682, 252] width 265 height 20
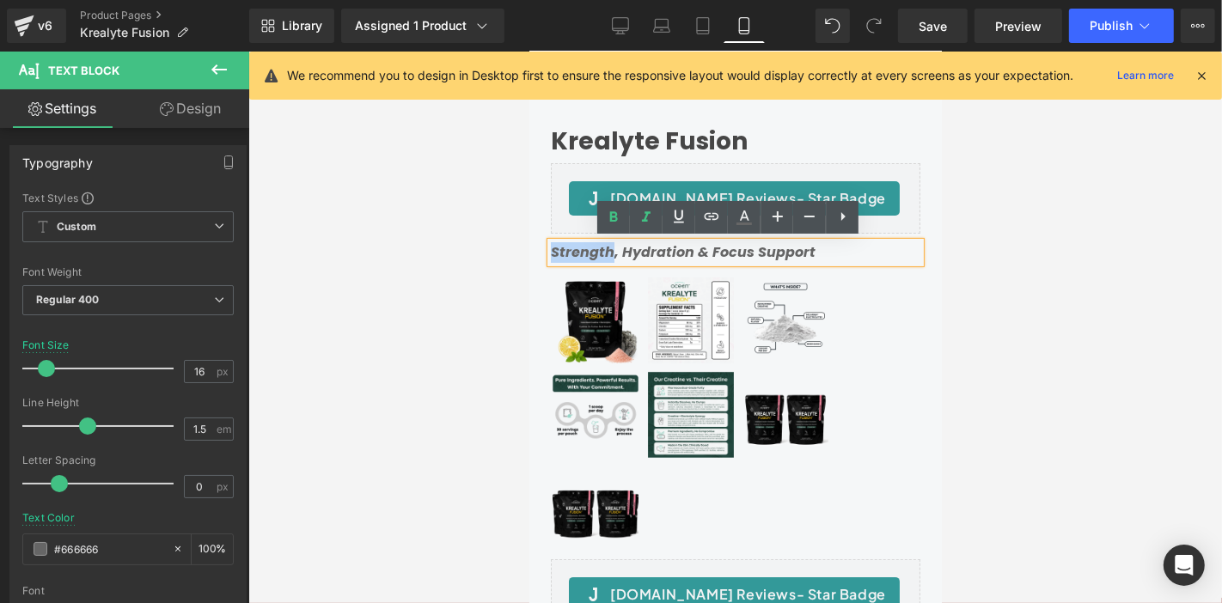
drag, startPoint x: 566, startPoint y: 248, endPoint x: 448, endPoint y: 224, distance: 120.9
click at [529, 224] on html "🔄 Organics Ocean Skip to content Your cart is empty Continue shopping Have an a…" at bounding box center [735, 224] width 413 height 552
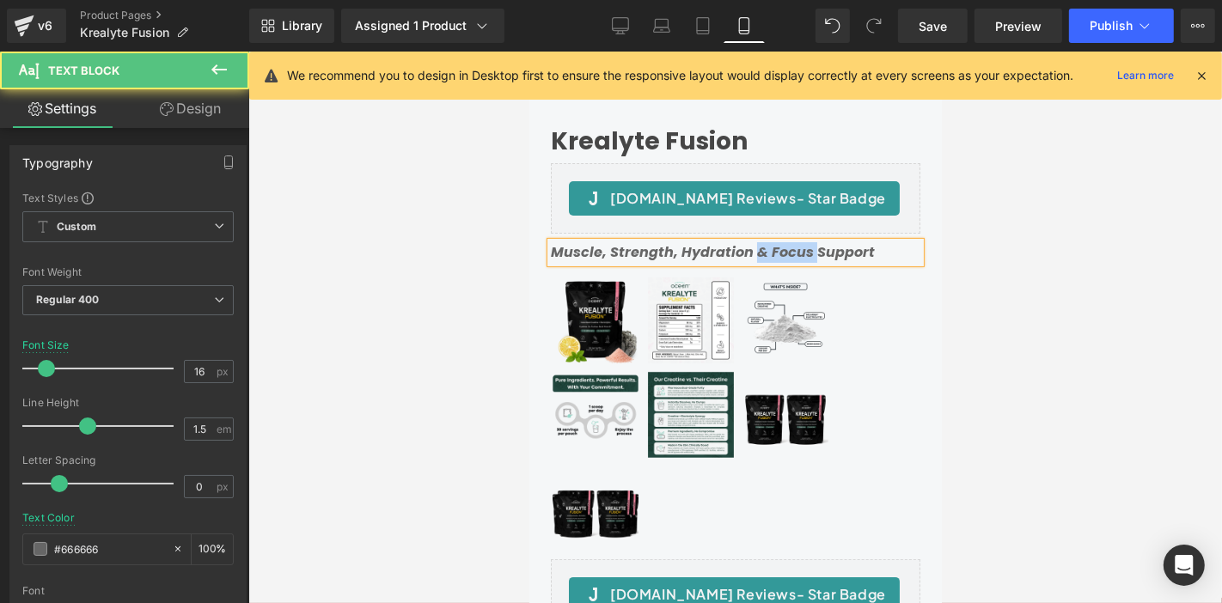
drag, startPoint x: 750, startPoint y: 243, endPoint x: 802, endPoint y: 247, distance: 51.7
click at [810, 244] on icon "Muscle, Strength, Hydration & Focus Support" at bounding box center [712, 252] width 324 height 20
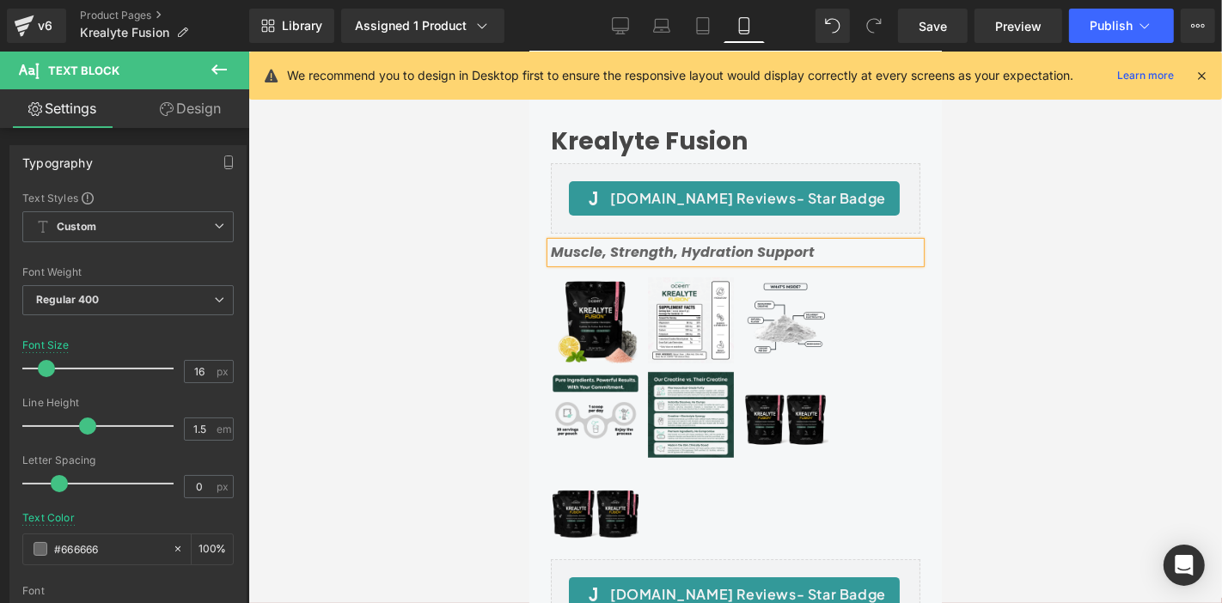
click at [674, 246] on icon "Muscle, Strength, Hydration Support" at bounding box center [682, 252] width 264 height 20
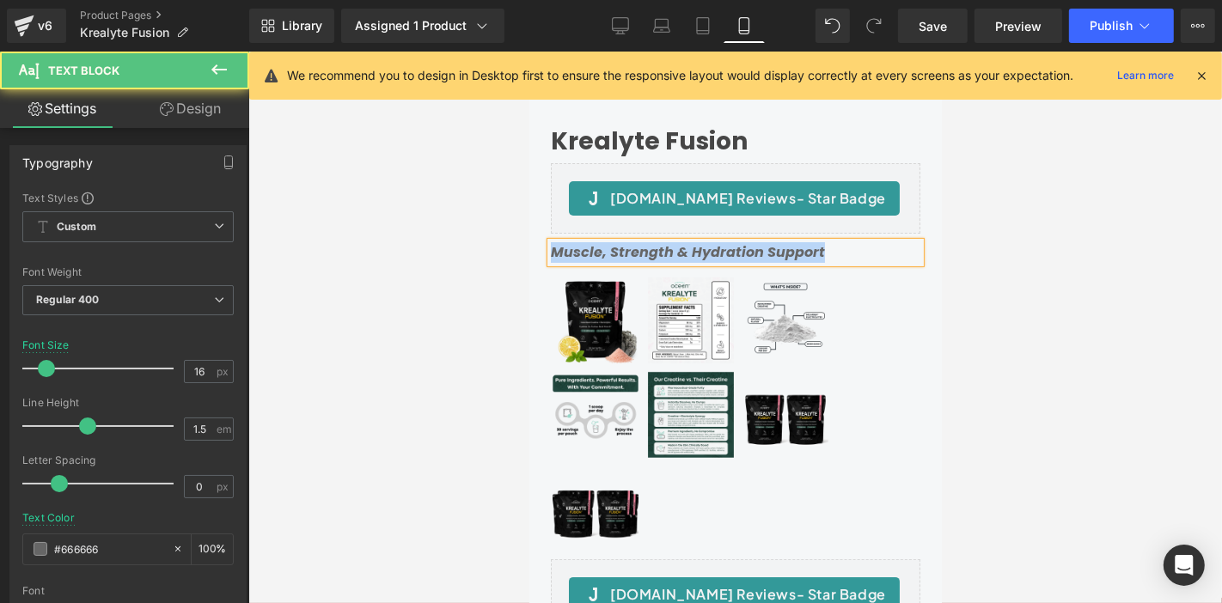
copy icon "Muscle, Strength & Hydration Support"
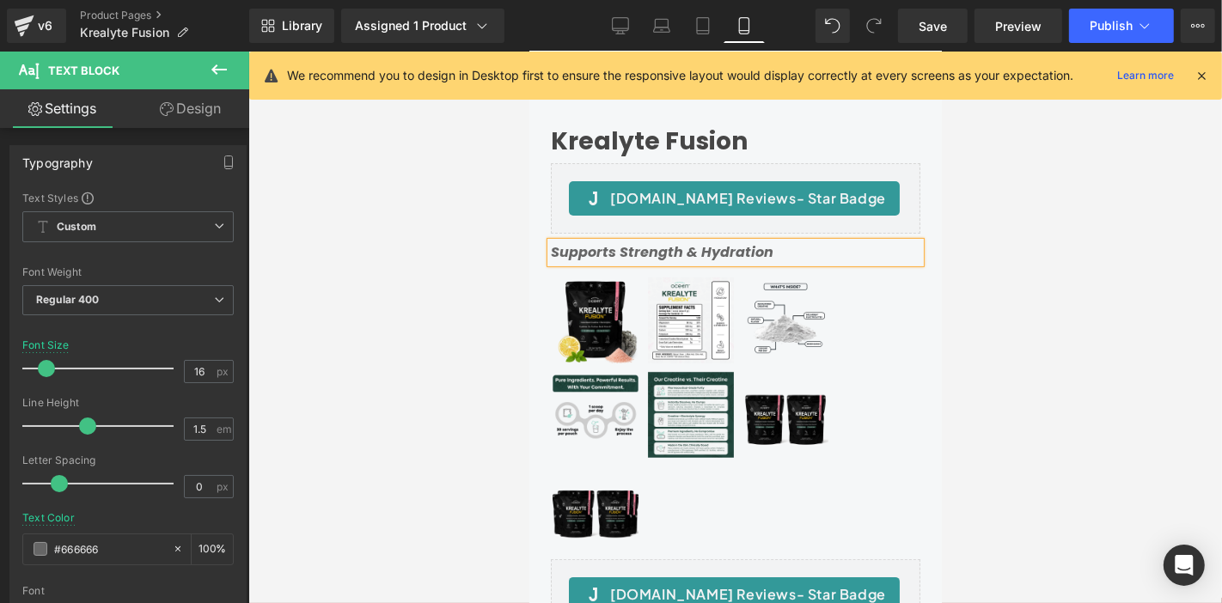
click at [1062, 247] on div at bounding box center [735, 328] width 974 height 552
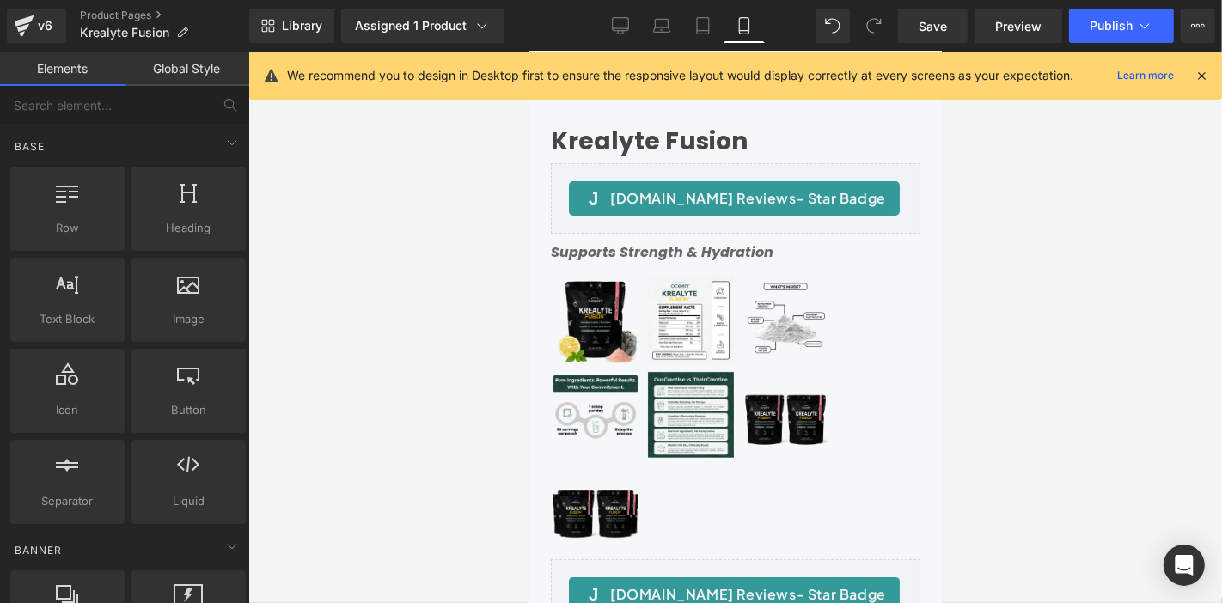
click at [624, 242] on div "Supports Strength & Hydration Text Block" at bounding box center [735, 252] width 370 height 21
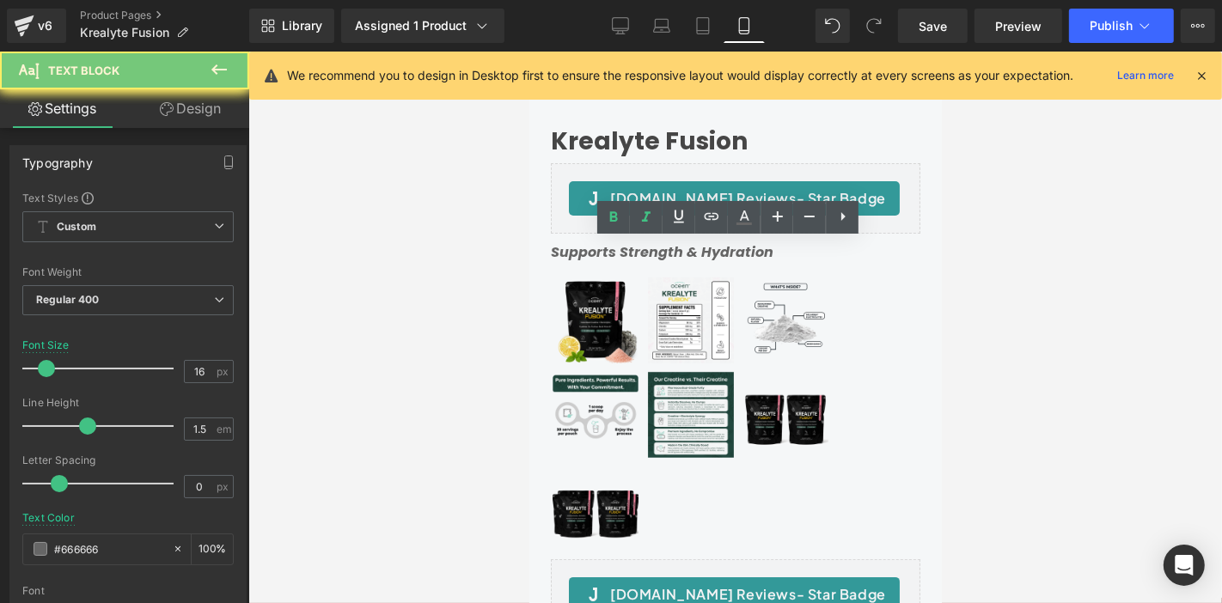
click at [624, 242] on icon "Supports Strength & Hydration" at bounding box center [661, 252] width 223 height 20
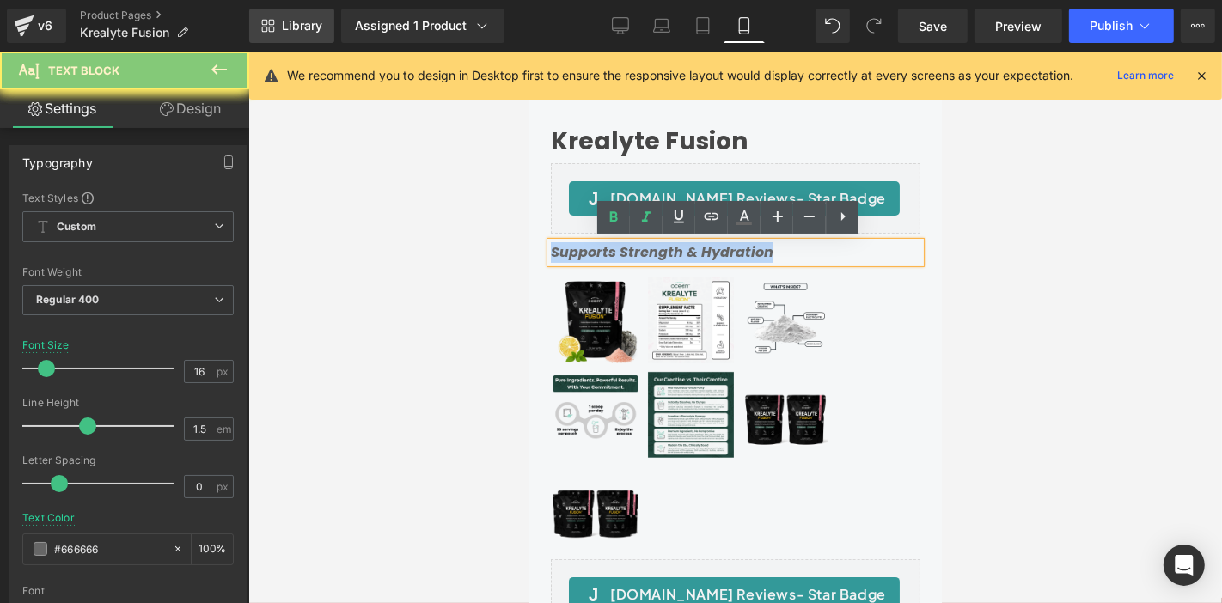
copy icon "Supports Strength & Hydration"
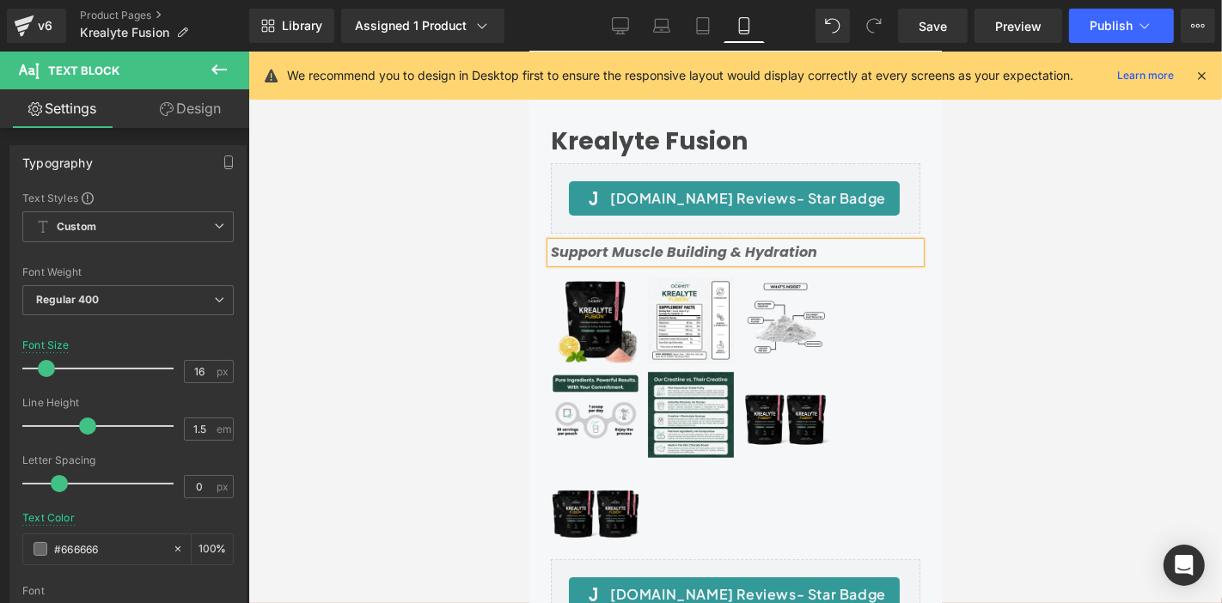
click at [1004, 245] on div at bounding box center [735, 328] width 974 height 552
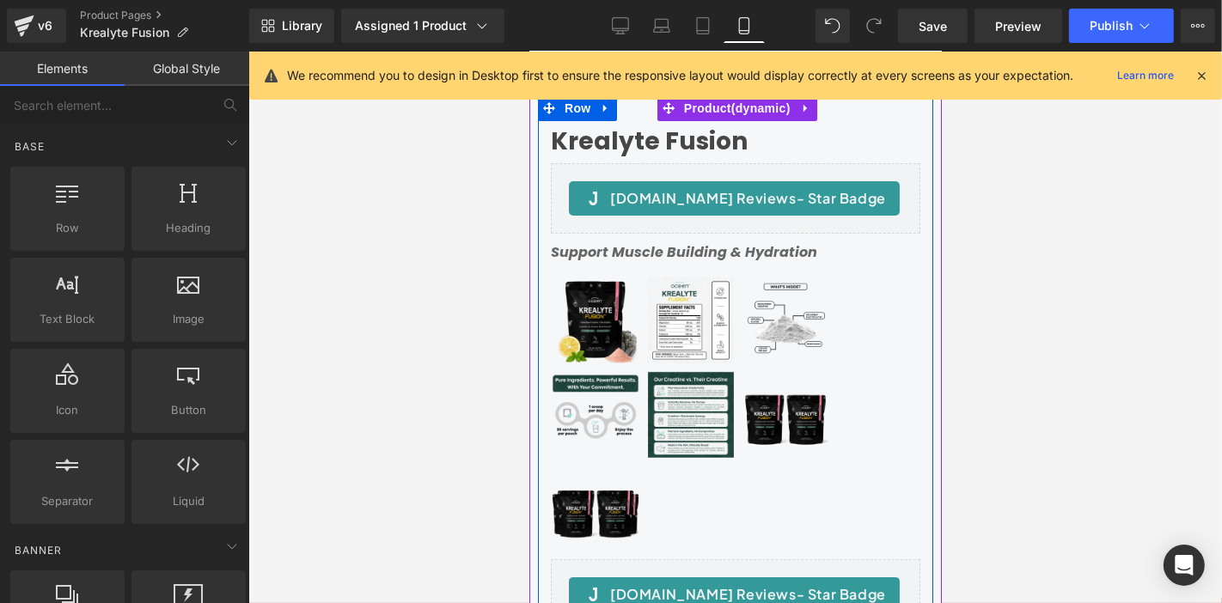
click at [619, 247] on icon "Support Muscle Building & Hydration" at bounding box center [683, 252] width 266 height 20
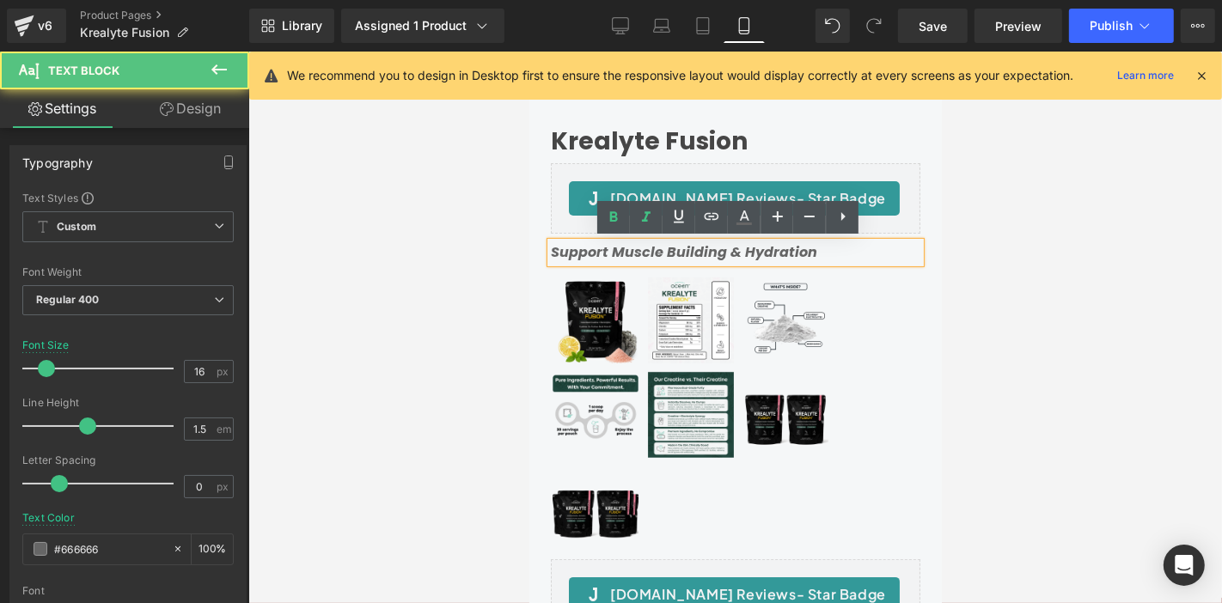
click at [612, 248] on icon "Support Muscle Building & Hydration" at bounding box center [683, 252] width 266 height 20
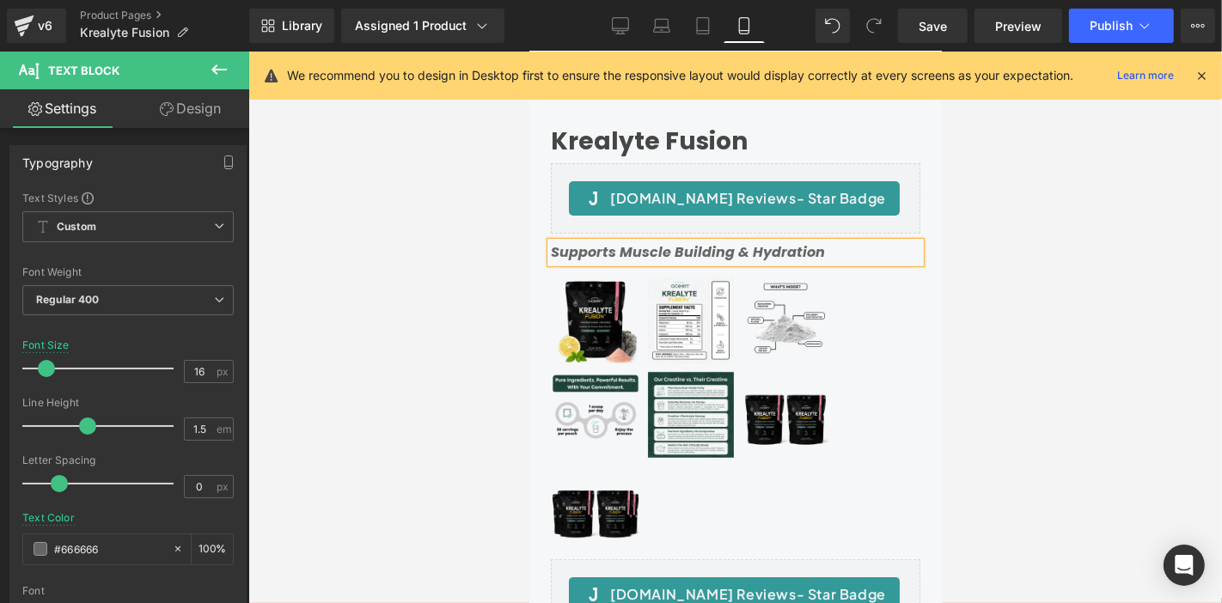
click at [1076, 282] on div at bounding box center [735, 328] width 974 height 552
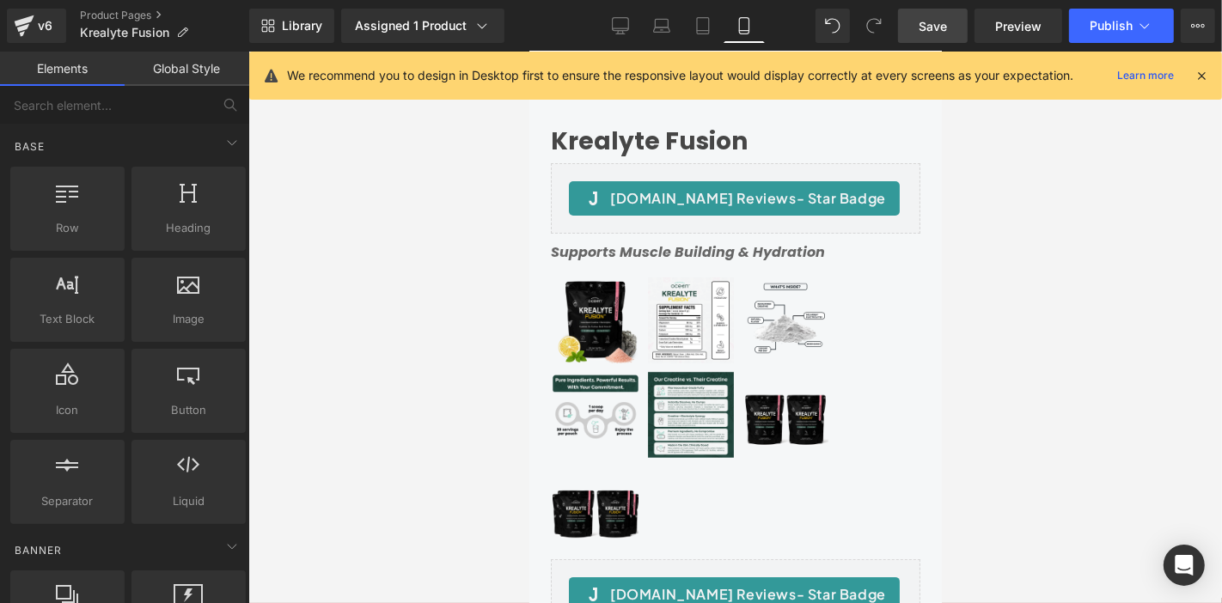
click at [945, 28] on span "Save" at bounding box center [933, 26] width 28 height 18
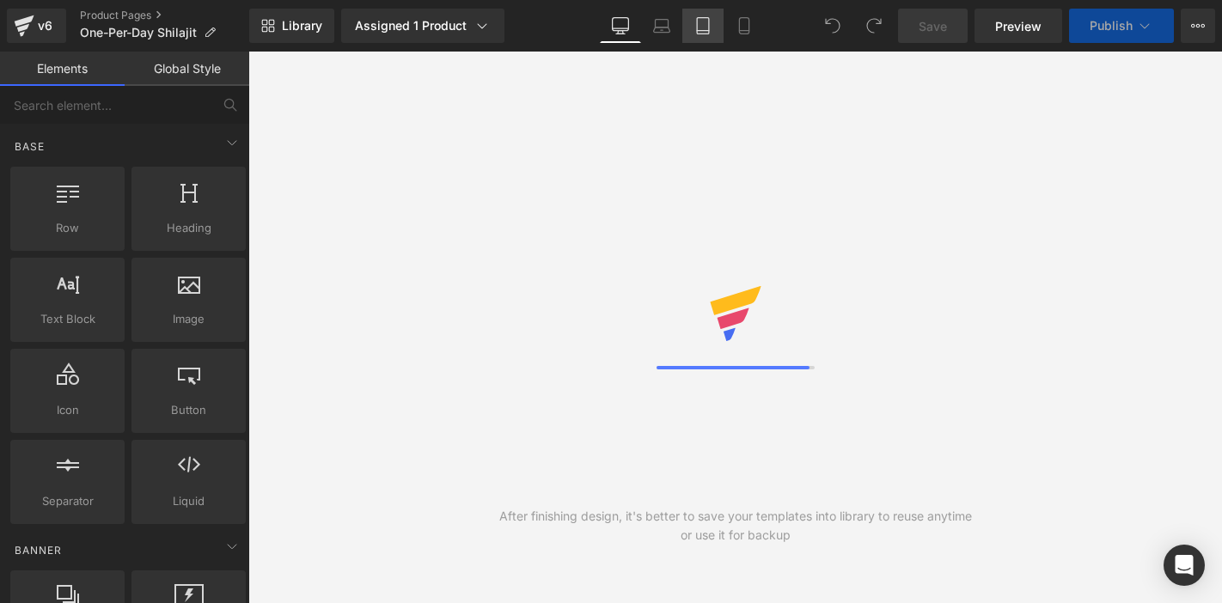
click at [703, 29] on icon at bounding box center [702, 25] width 17 height 17
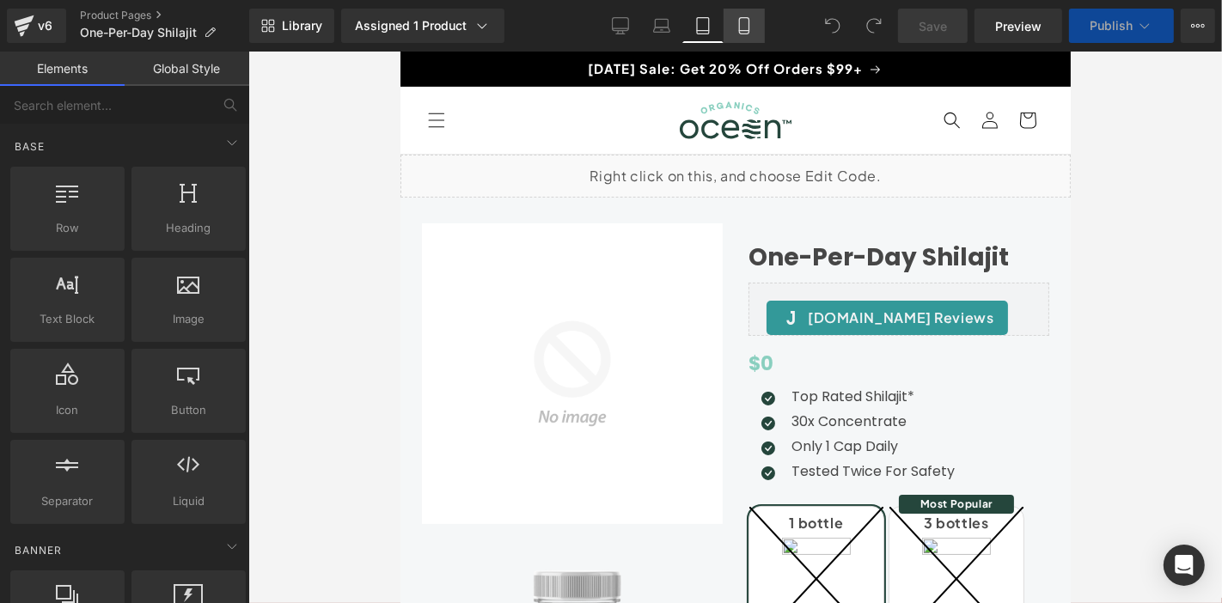
scroll to position [102, 0]
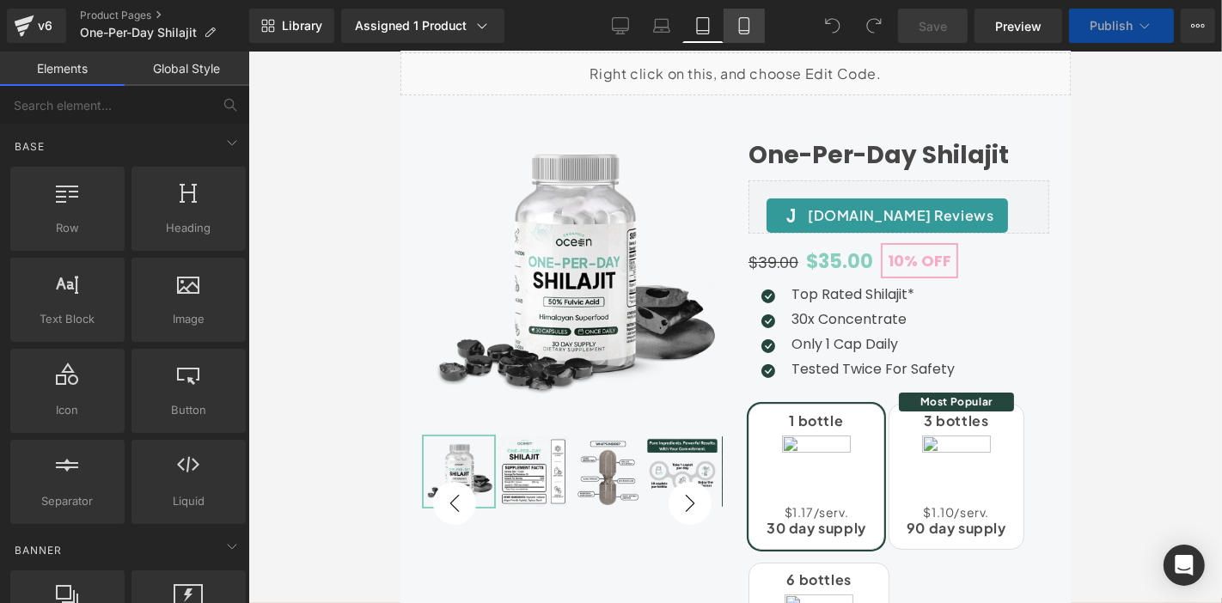
click at [729, 31] on link "Mobile" at bounding box center [744, 26] width 41 height 34
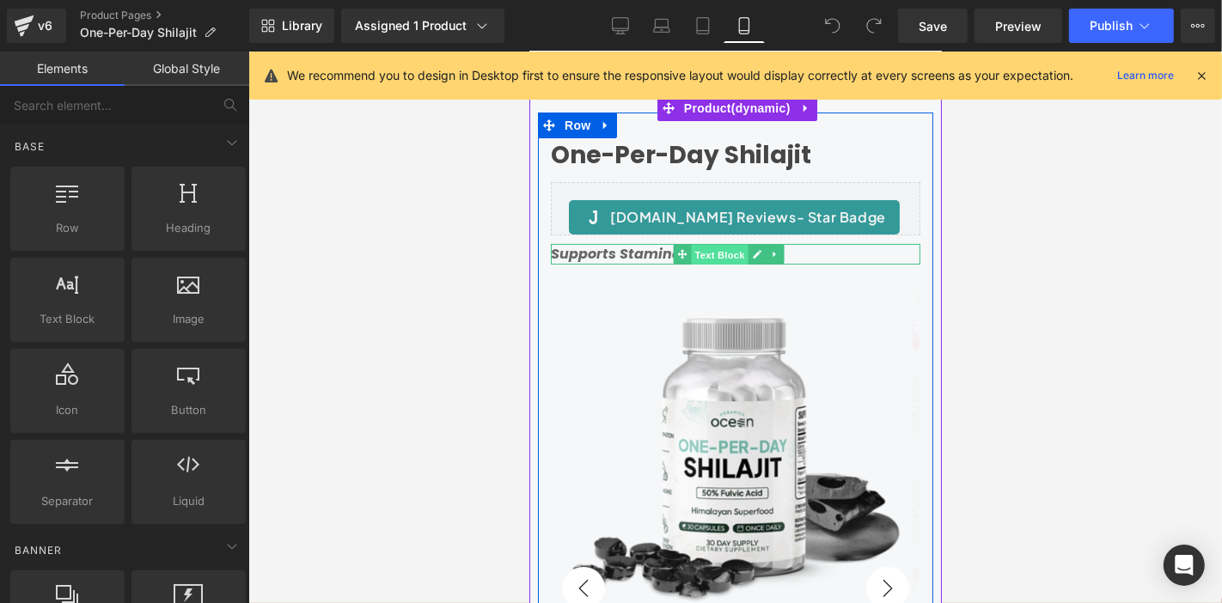
click at [729, 256] on span "Text Block" at bounding box center [718, 254] width 57 height 21
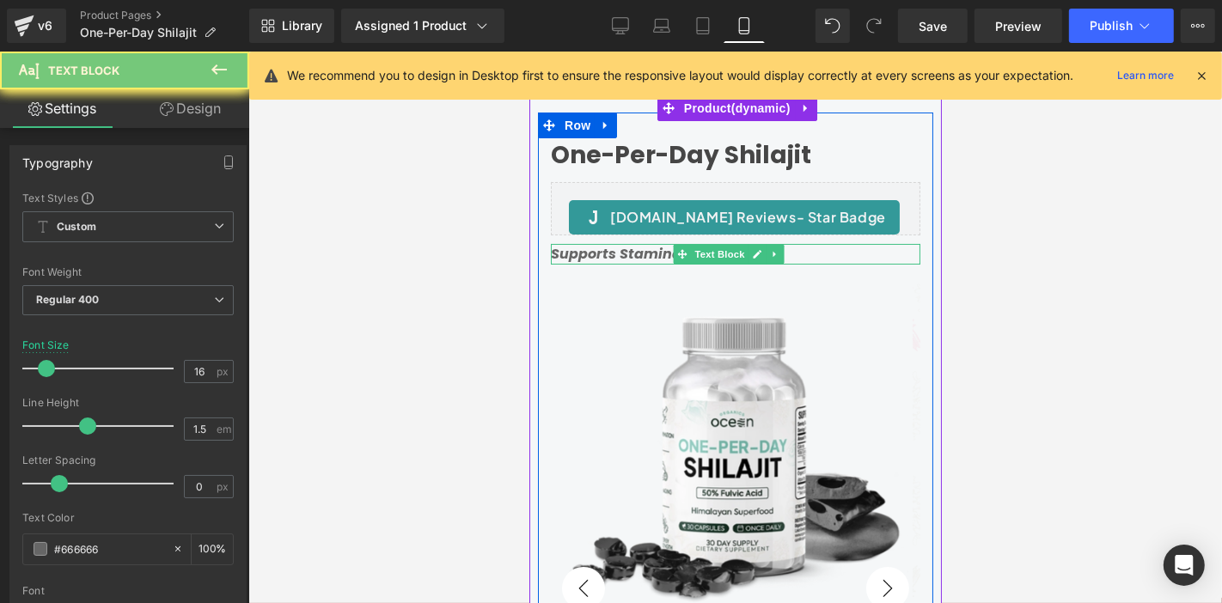
click at [650, 252] on strong "Supports Stamina & Longevity" at bounding box center [659, 253] width 219 height 20
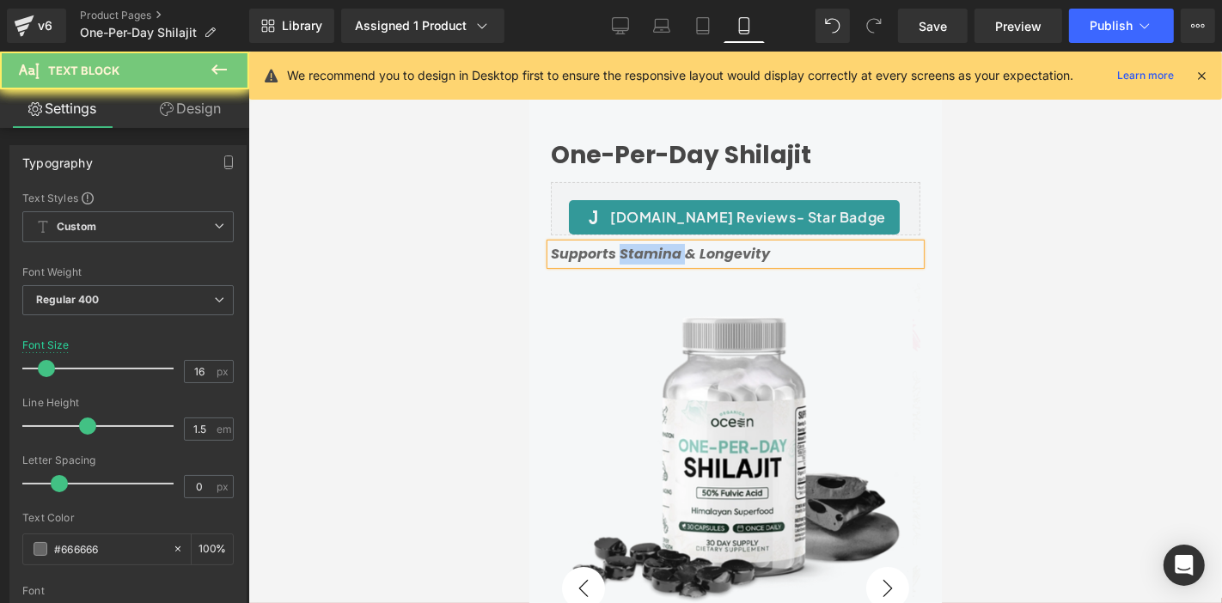
click at [650, 252] on strong "Supports Stamina & Longevity" at bounding box center [659, 253] width 219 height 20
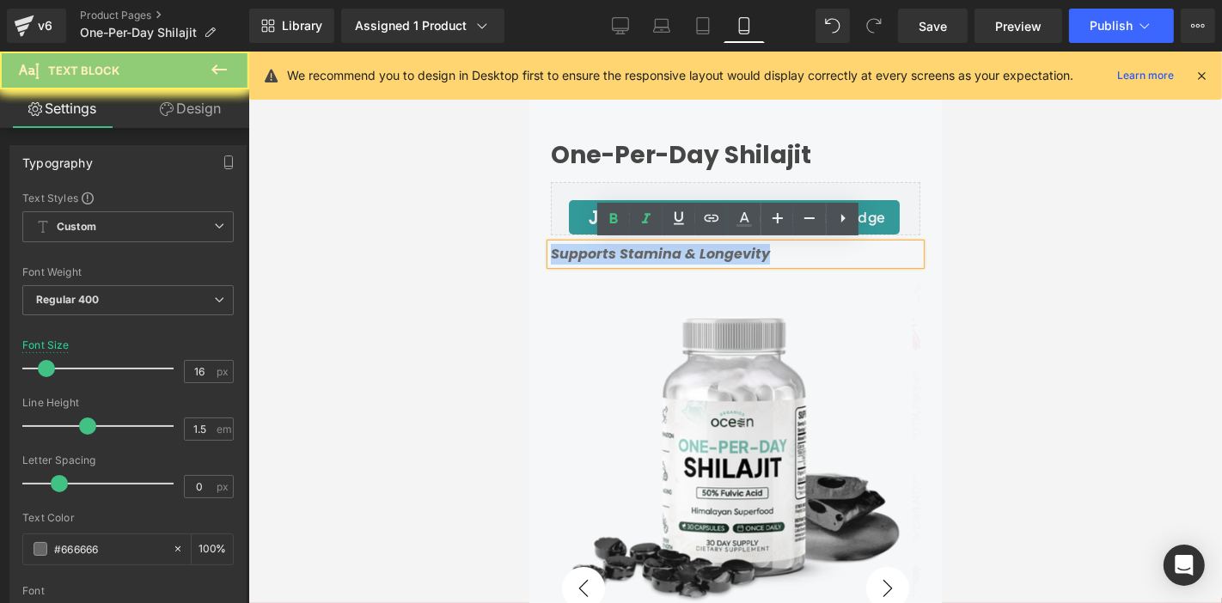
click at [650, 252] on strong "Supports Stamina & Longevity" at bounding box center [659, 253] width 219 height 20
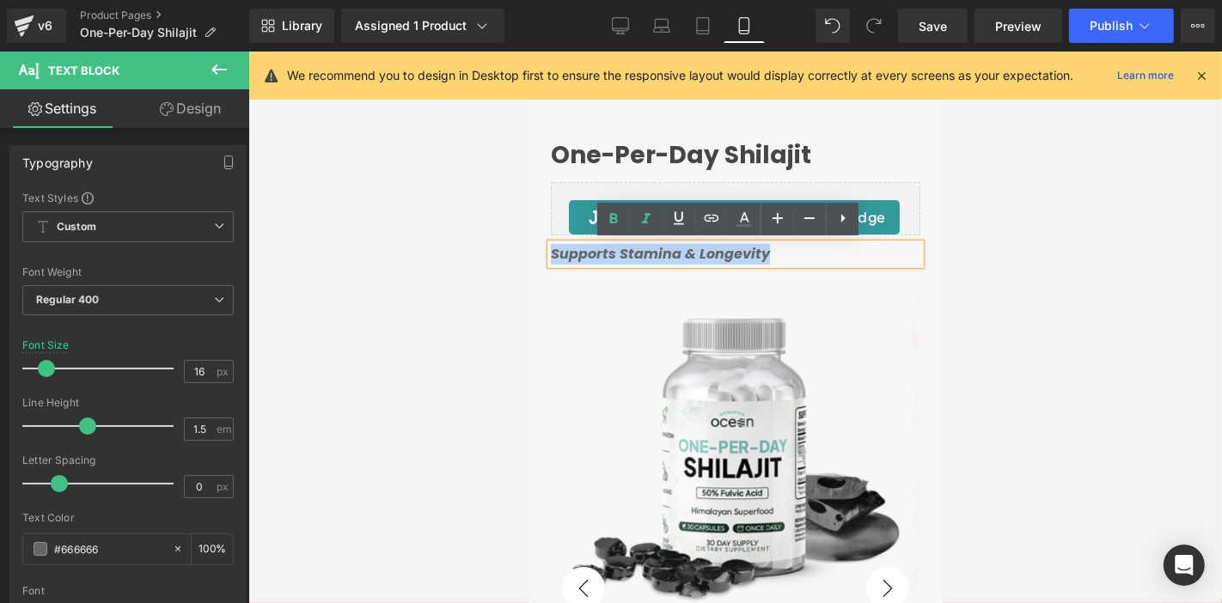
copy strong "Supports Stamina & Longevity"
